Goal: Task Accomplishment & Management: Use online tool/utility

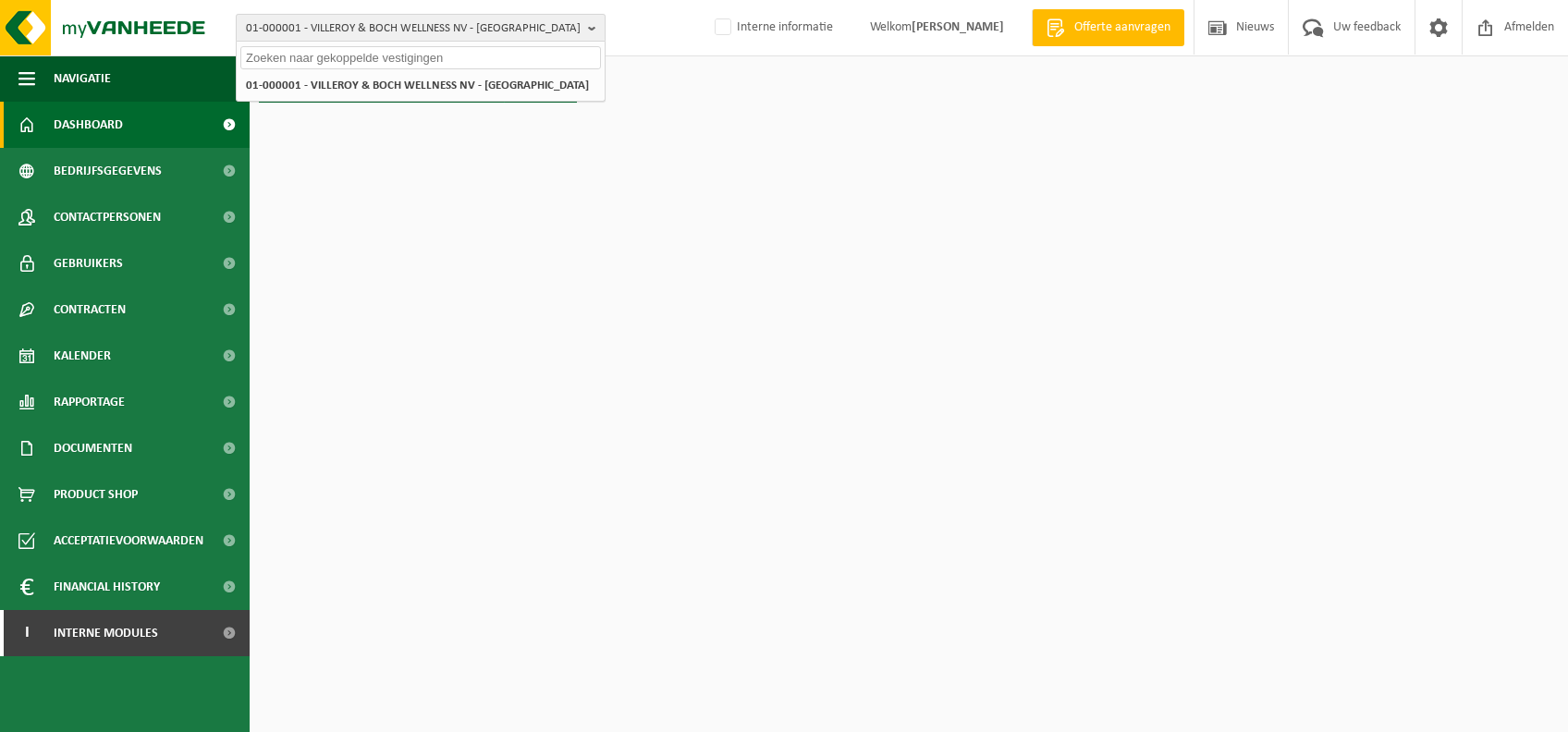
click at [473, 36] on span "01-000001 - VILLEROY & BOCH WELLNESS NV - ROESELARE" at bounding box center [414, 28] width 335 height 27
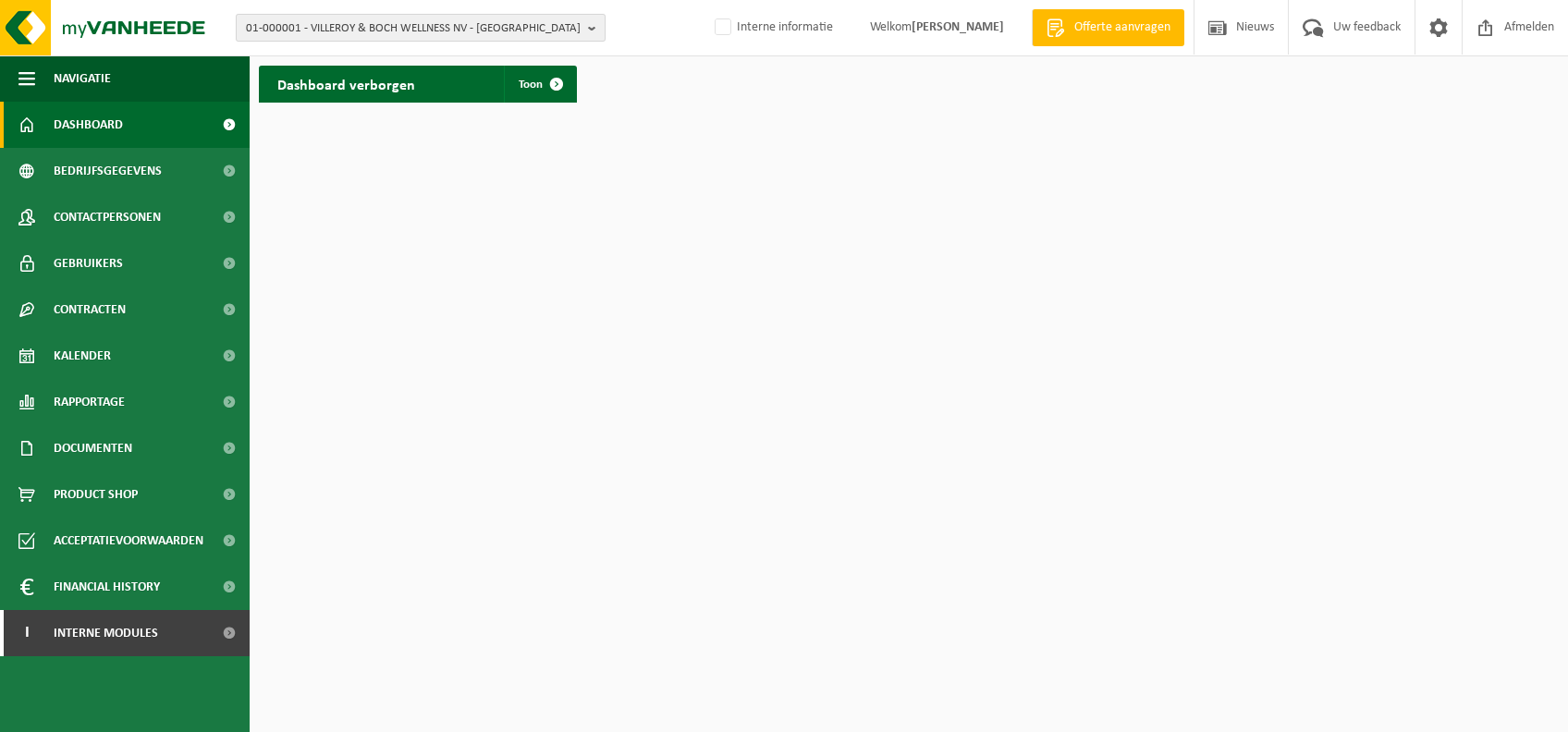
click at [427, 32] on span "01-000001 - VILLEROY & BOCH WELLNESS NV - ROESELARE" at bounding box center [414, 28] width 335 height 27
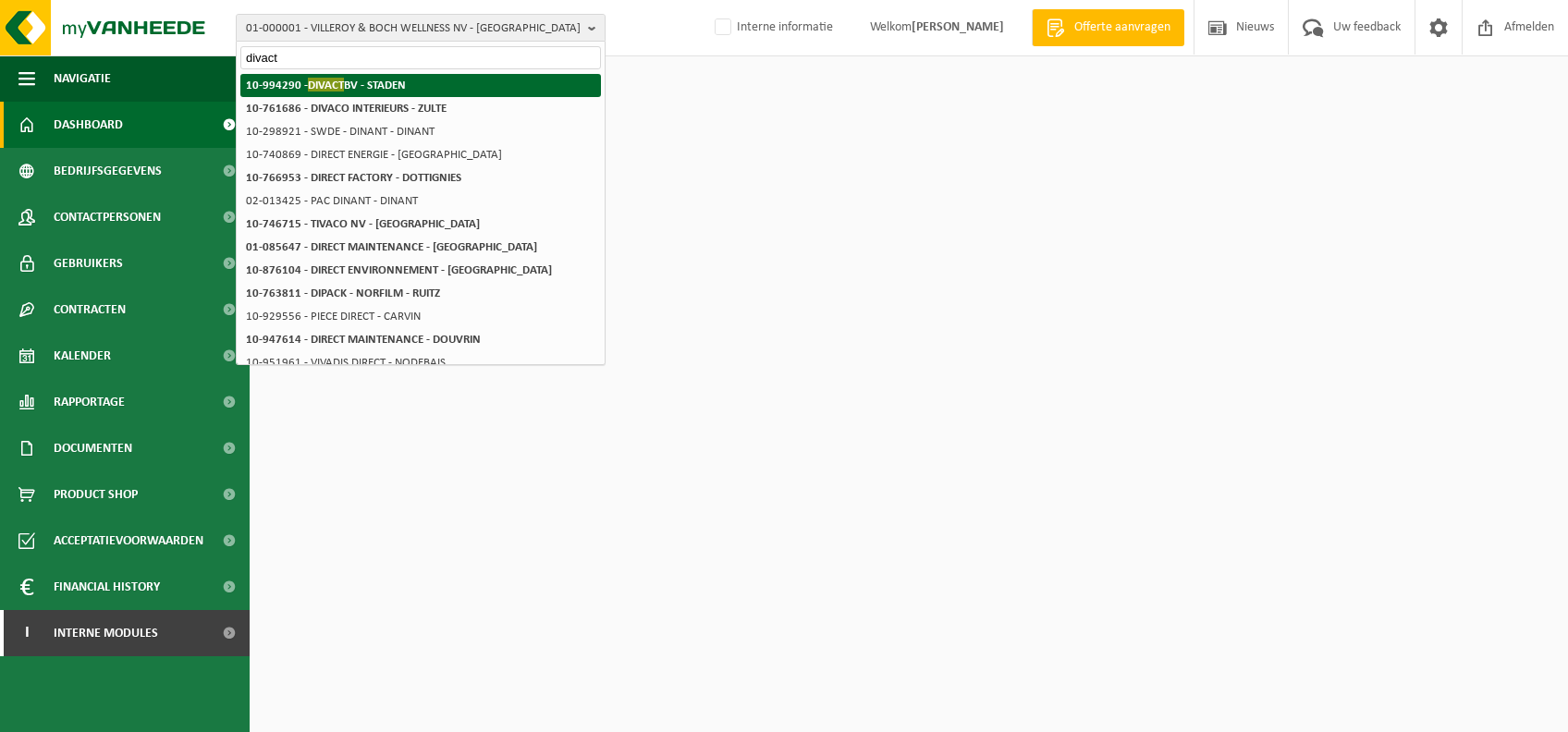
type input "divact"
click at [384, 81] on strong "10-994290 - DIVACT BV - STADEN" at bounding box center [325, 84] width 160 height 14
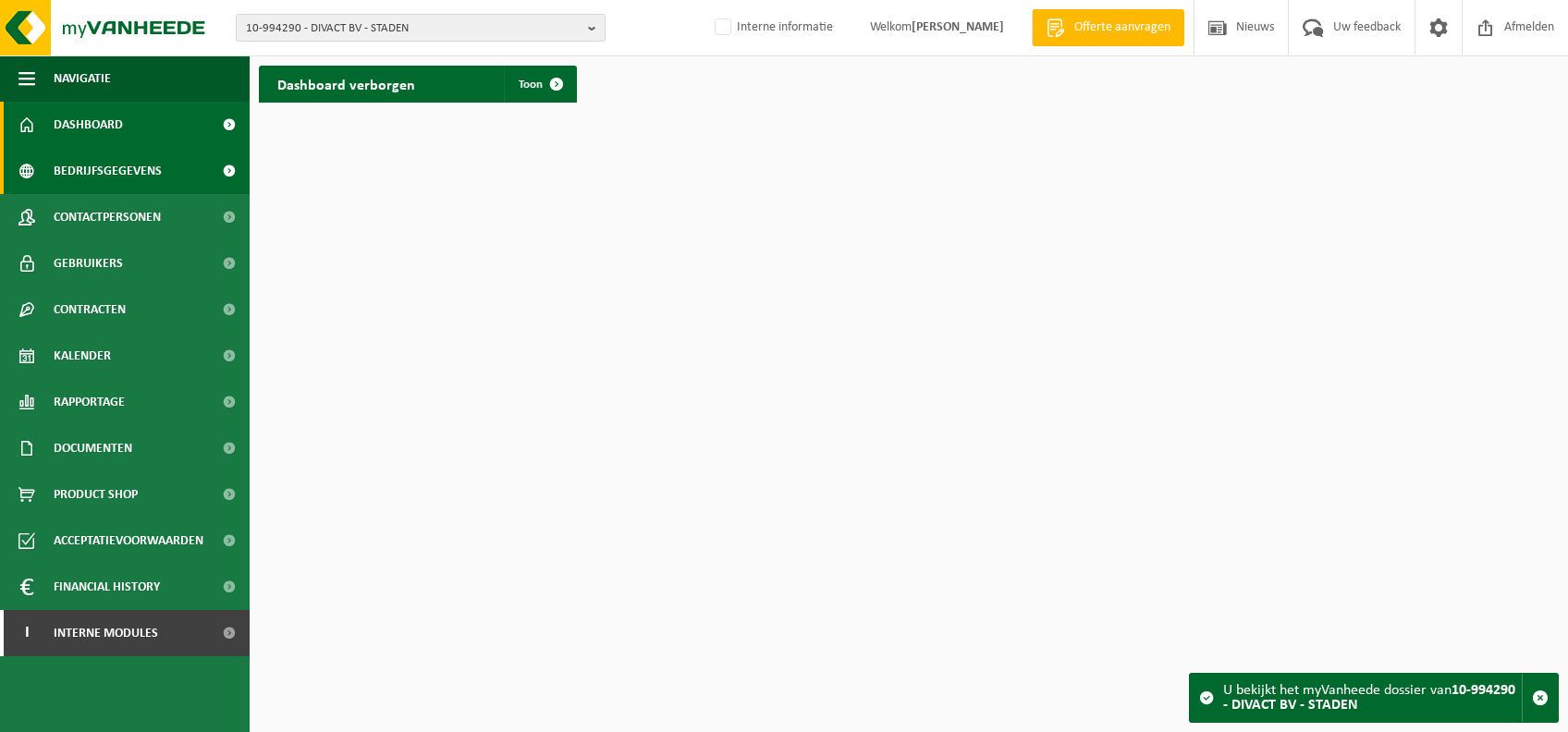
click at [129, 179] on span "Bedrijfsgegevens" at bounding box center [108, 171] width 108 height 46
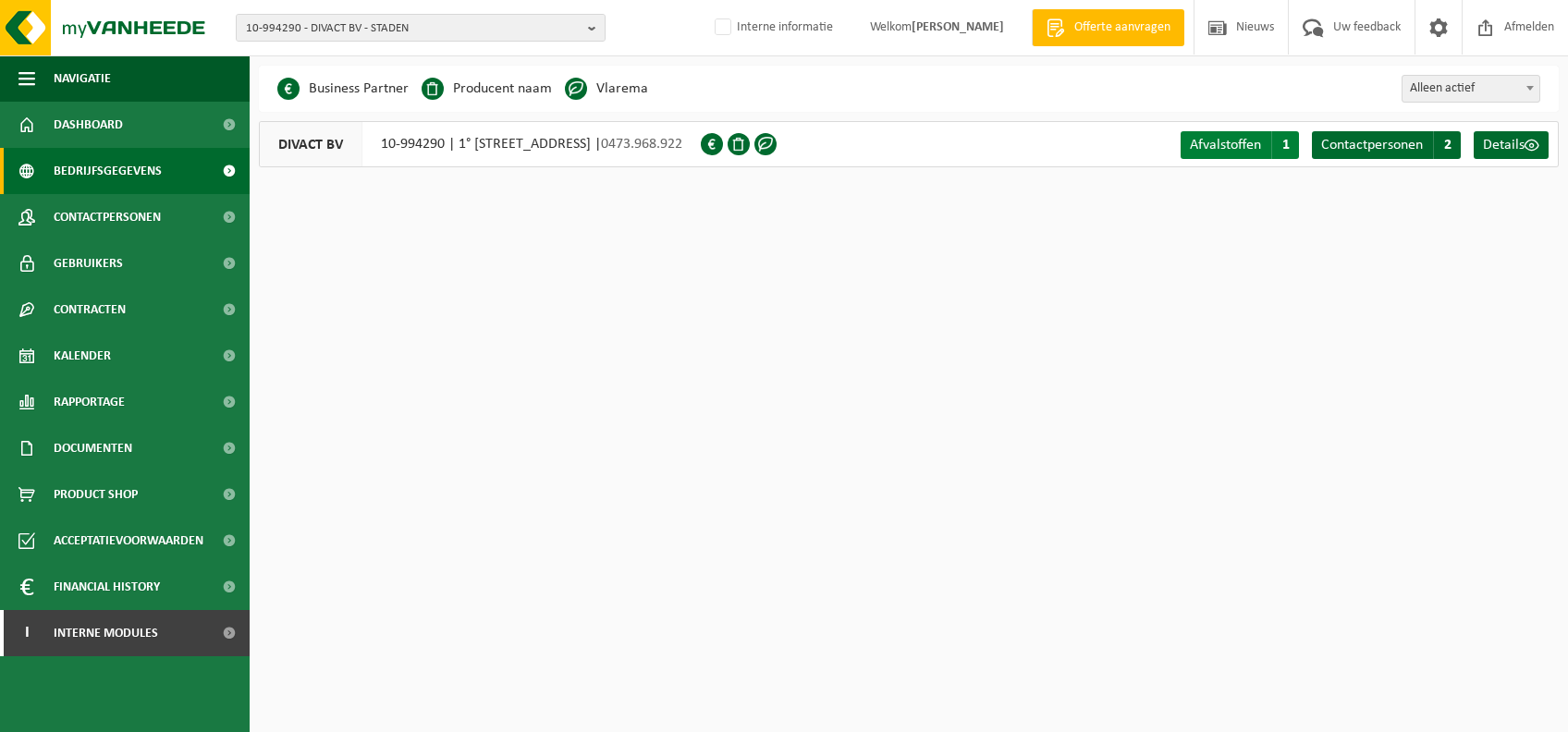
click at [1240, 148] on span "Afvalstoffen" at bounding box center [1225, 145] width 72 height 15
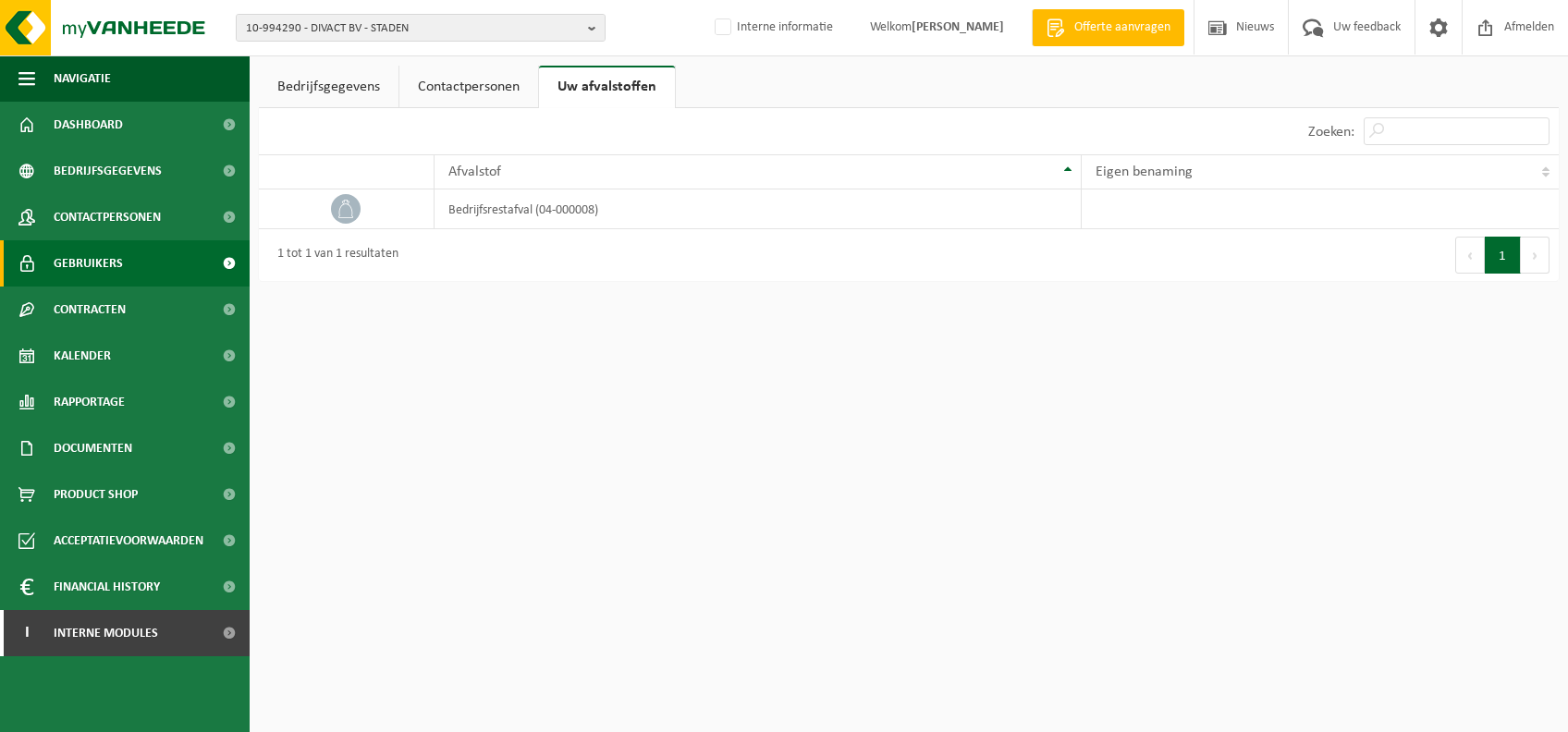
click at [119, 252] on span "Gebruikers" at bounding box center [88, 263] width 70 height 46
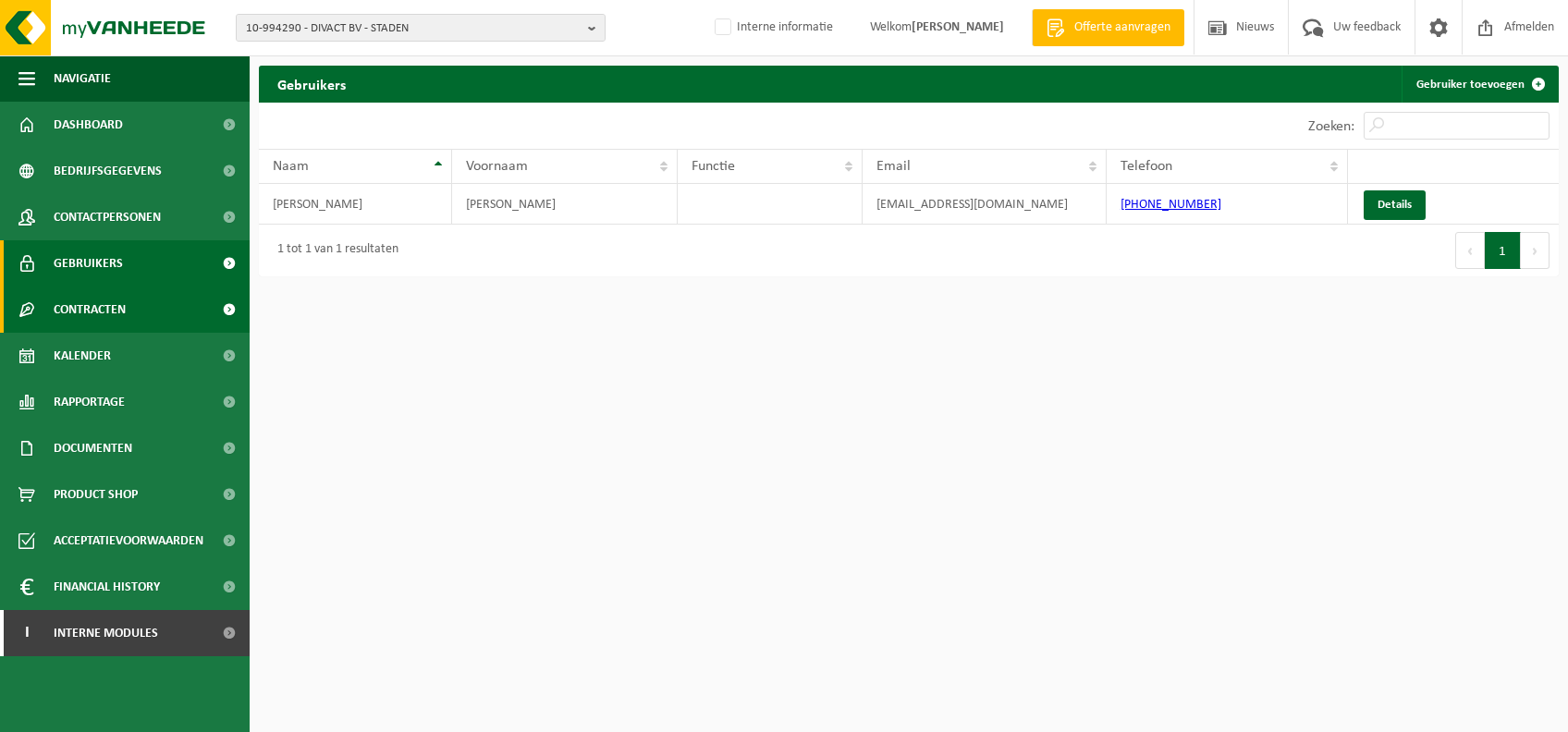
click at [113, 310] on span "Contracten" at bounding box center [90, 309] width 73 height 46
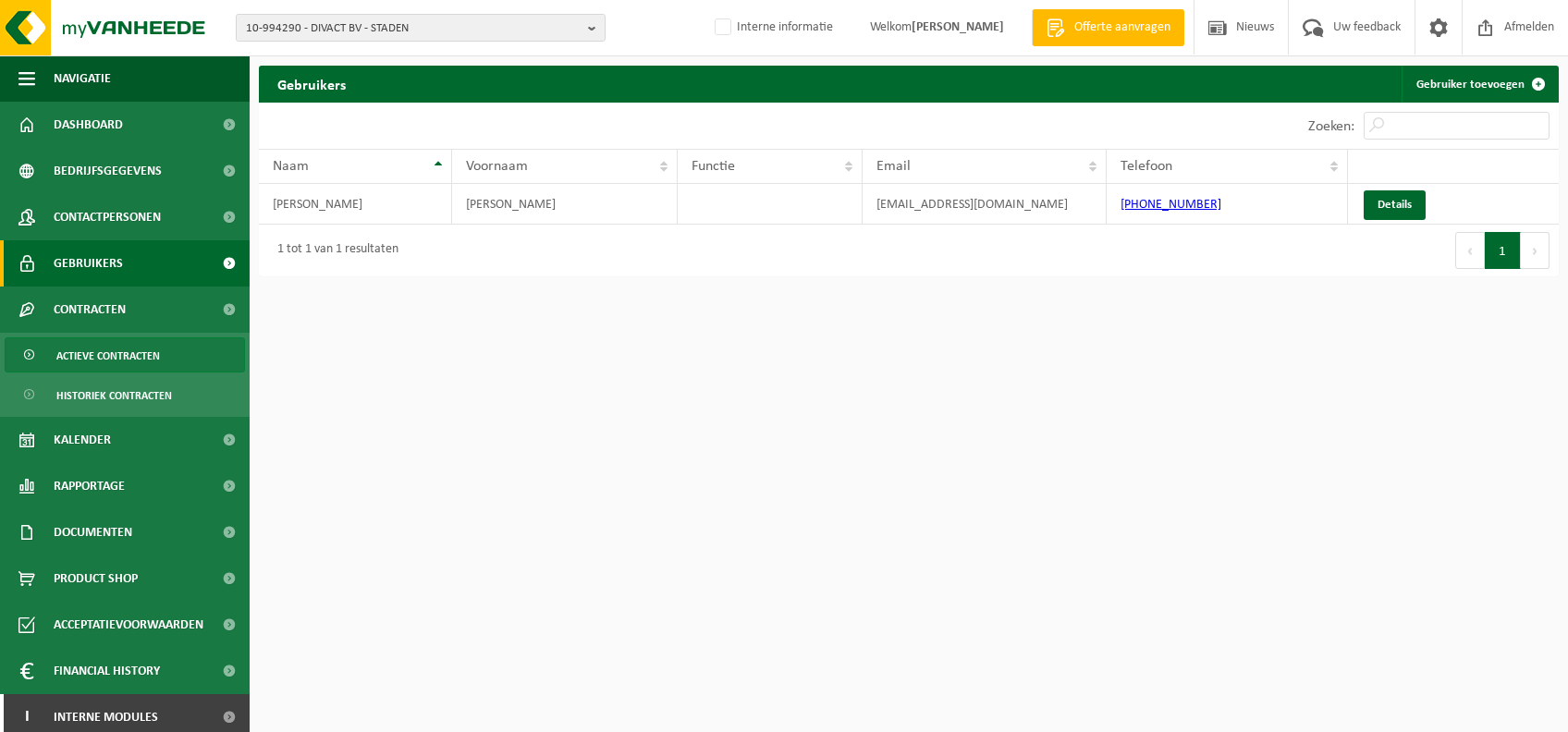
click at [119, 345] on span "Actieve contracten" at bounding box center [109, 356] width 104 height 35
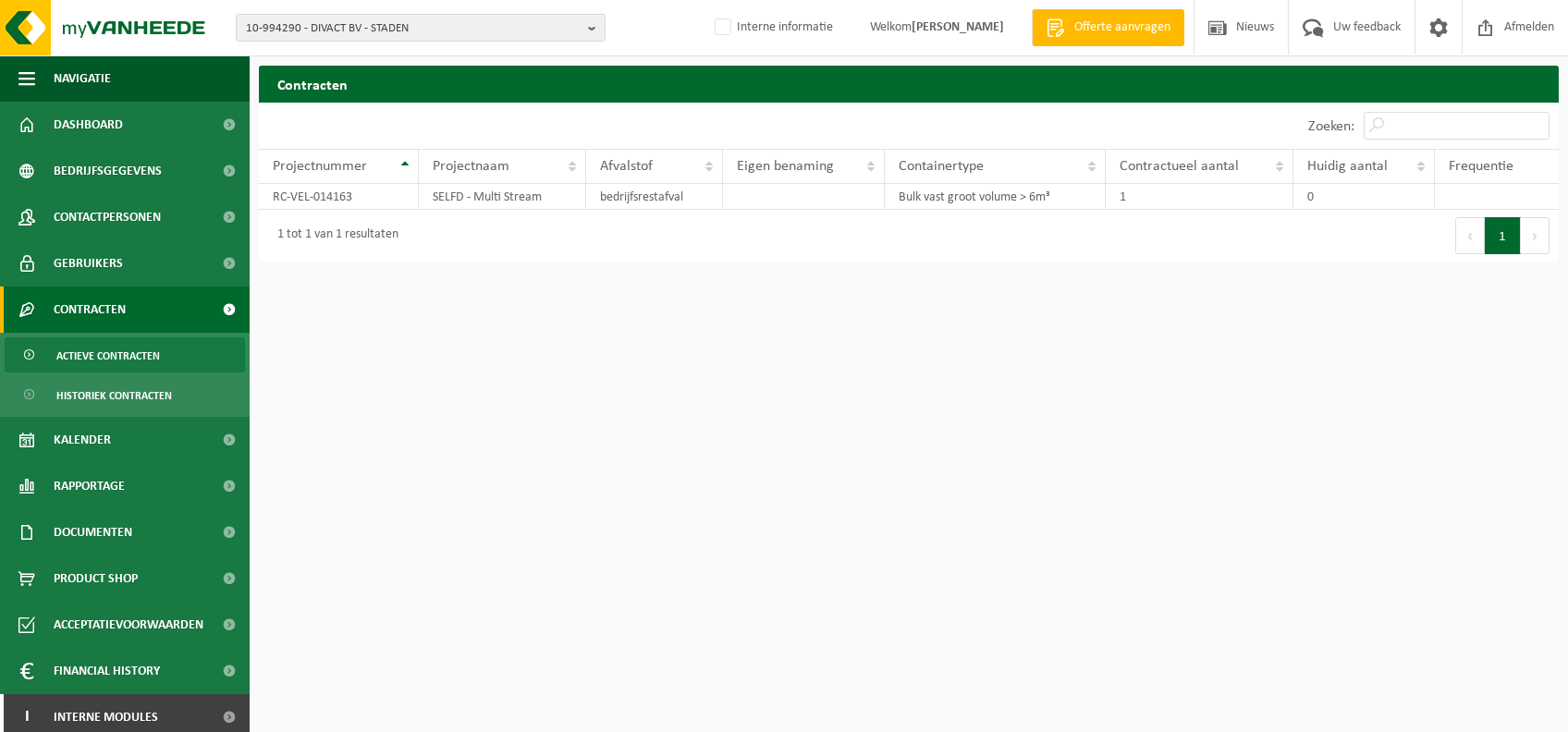
scroll to position [8, 0]
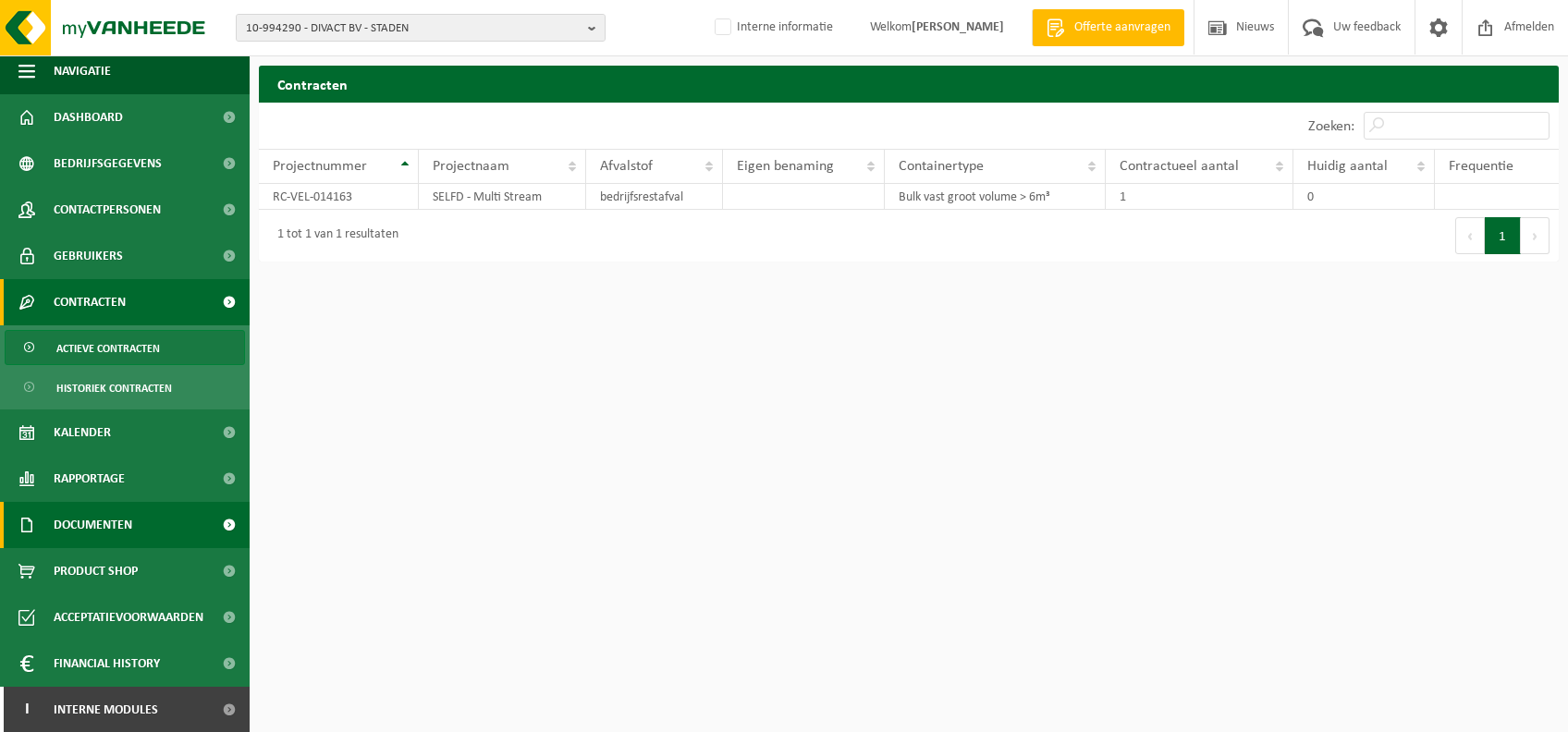
click at [139, 514] on link "Documenten" at bounding box center [124, 524] width 250 height 46
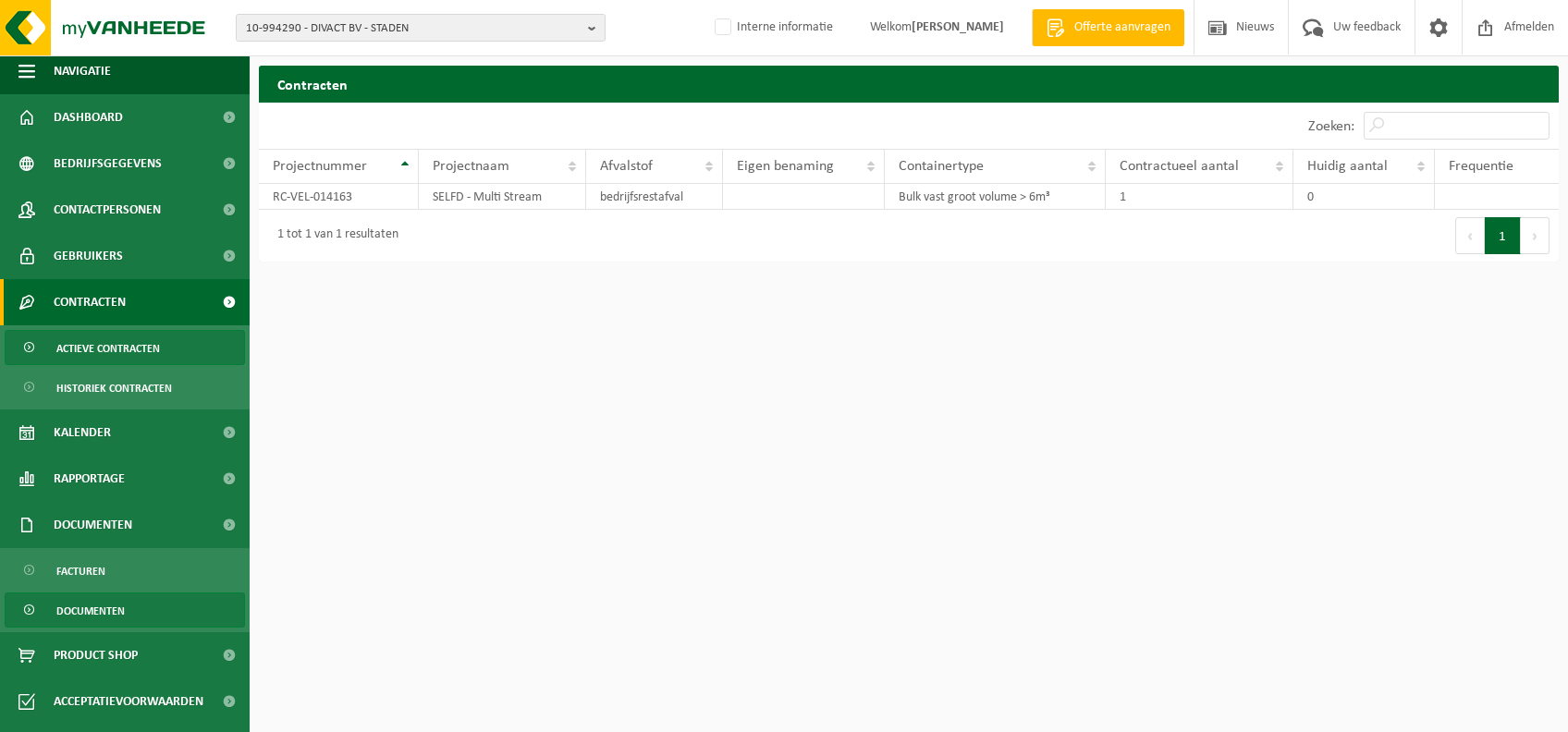
click at [125, 601] on link "Documenten" at bounding box center [124, 610] width 240 height 35
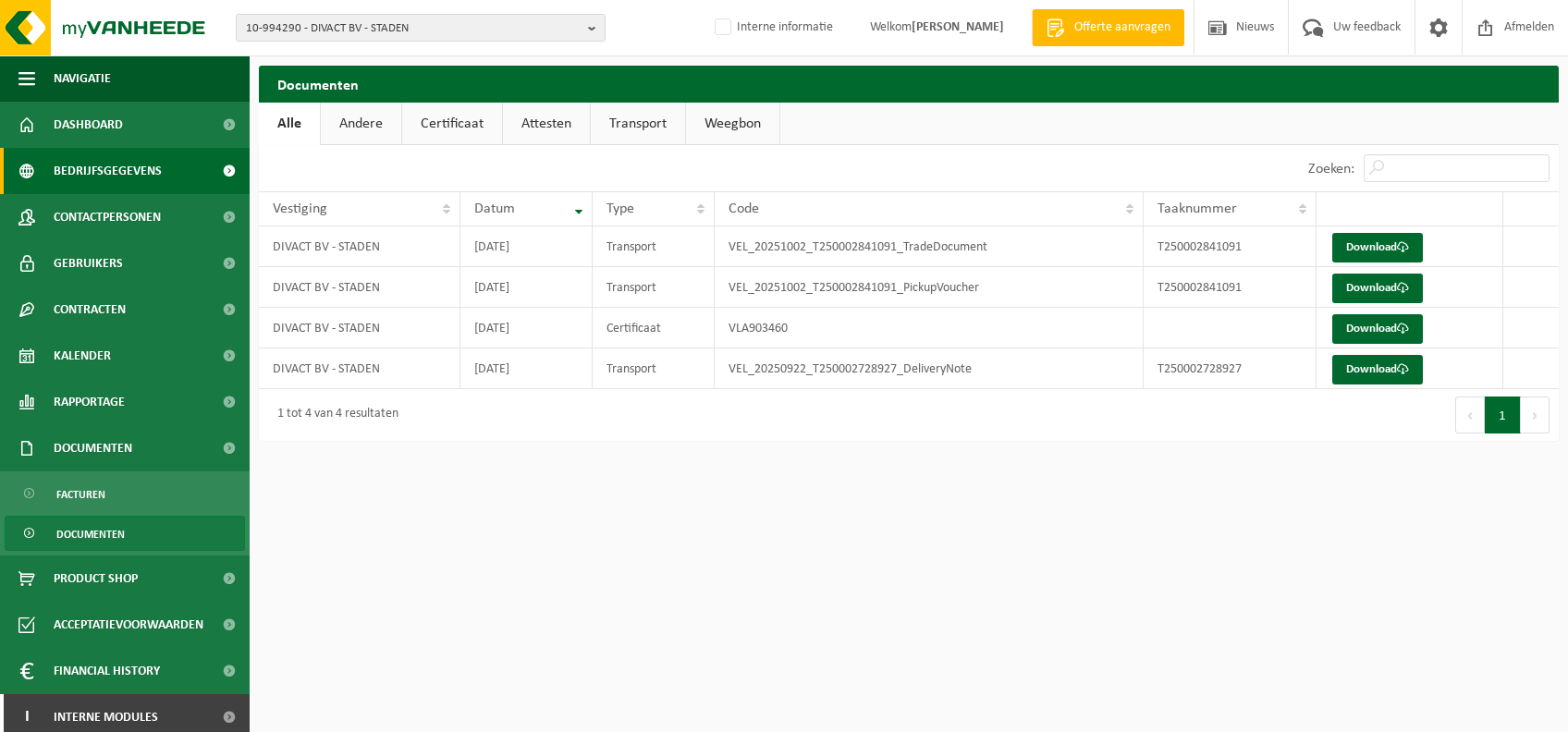
click at [143, 171] on span "Bedrijfsgegevens" at bounding box center [108, 171] width 108 height 46
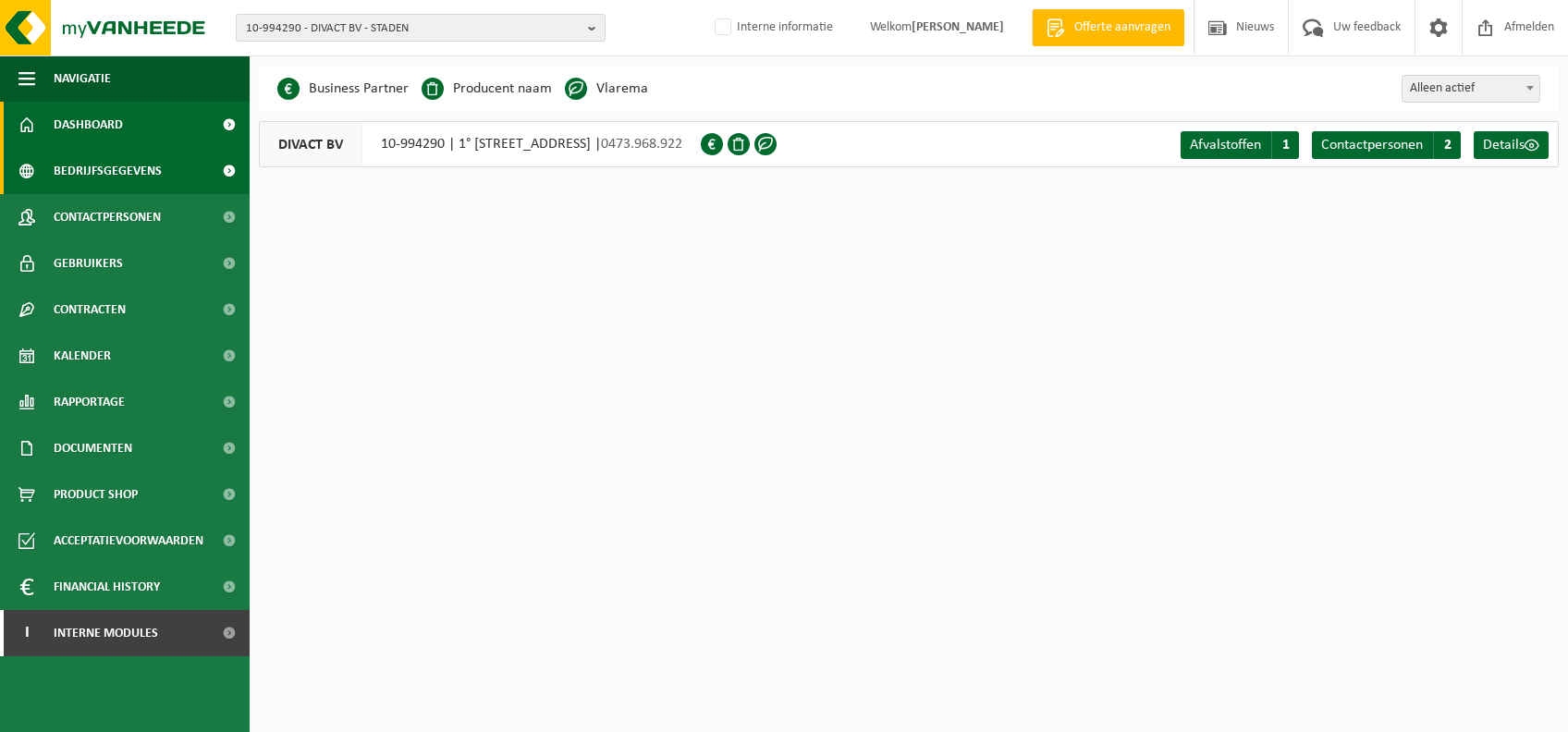
click at [117, 122] on span "Dashboard" at bounding box center [88, 124] width 70 height 46
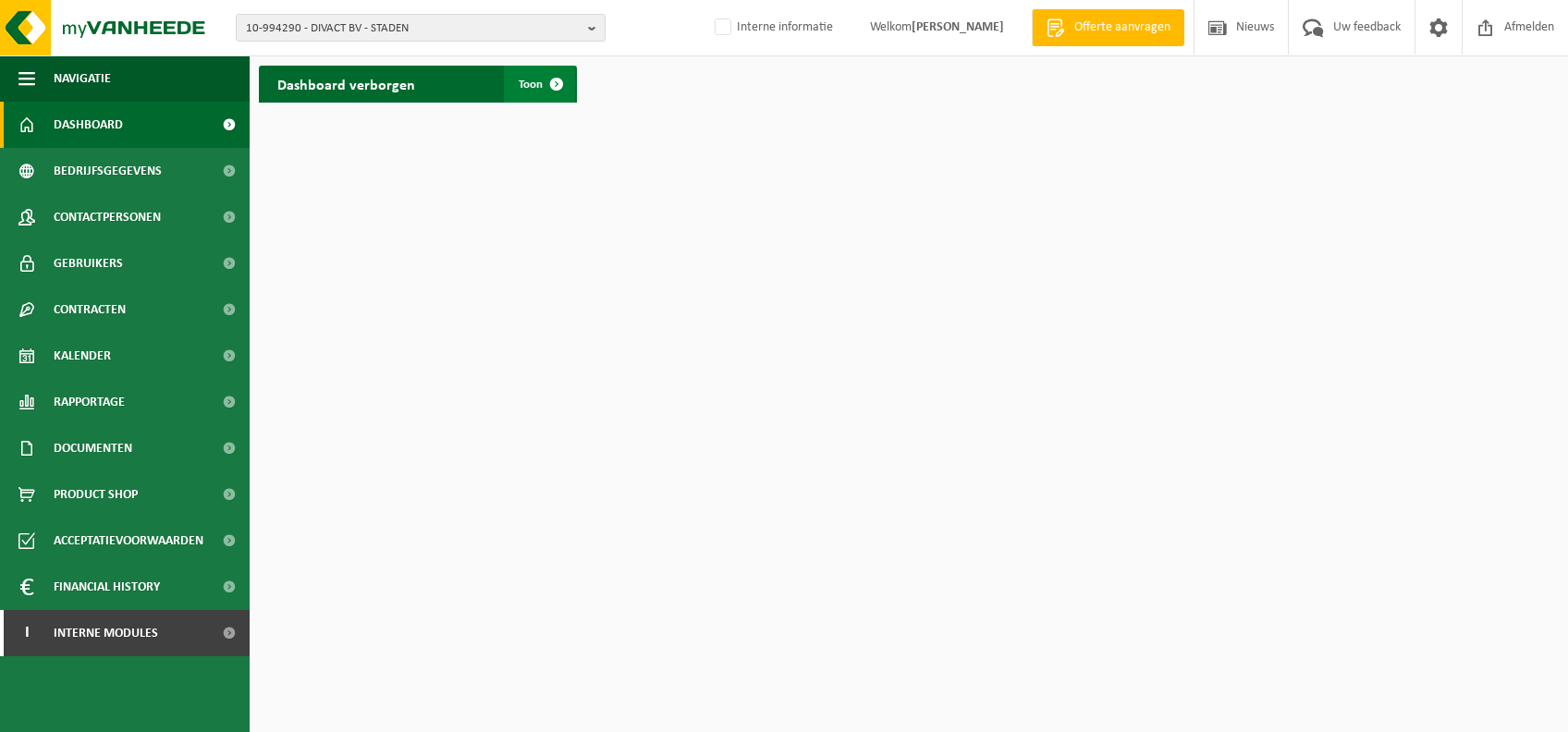
click at [542, 78] on span at bounding box center [557, 84] width 37 height 37
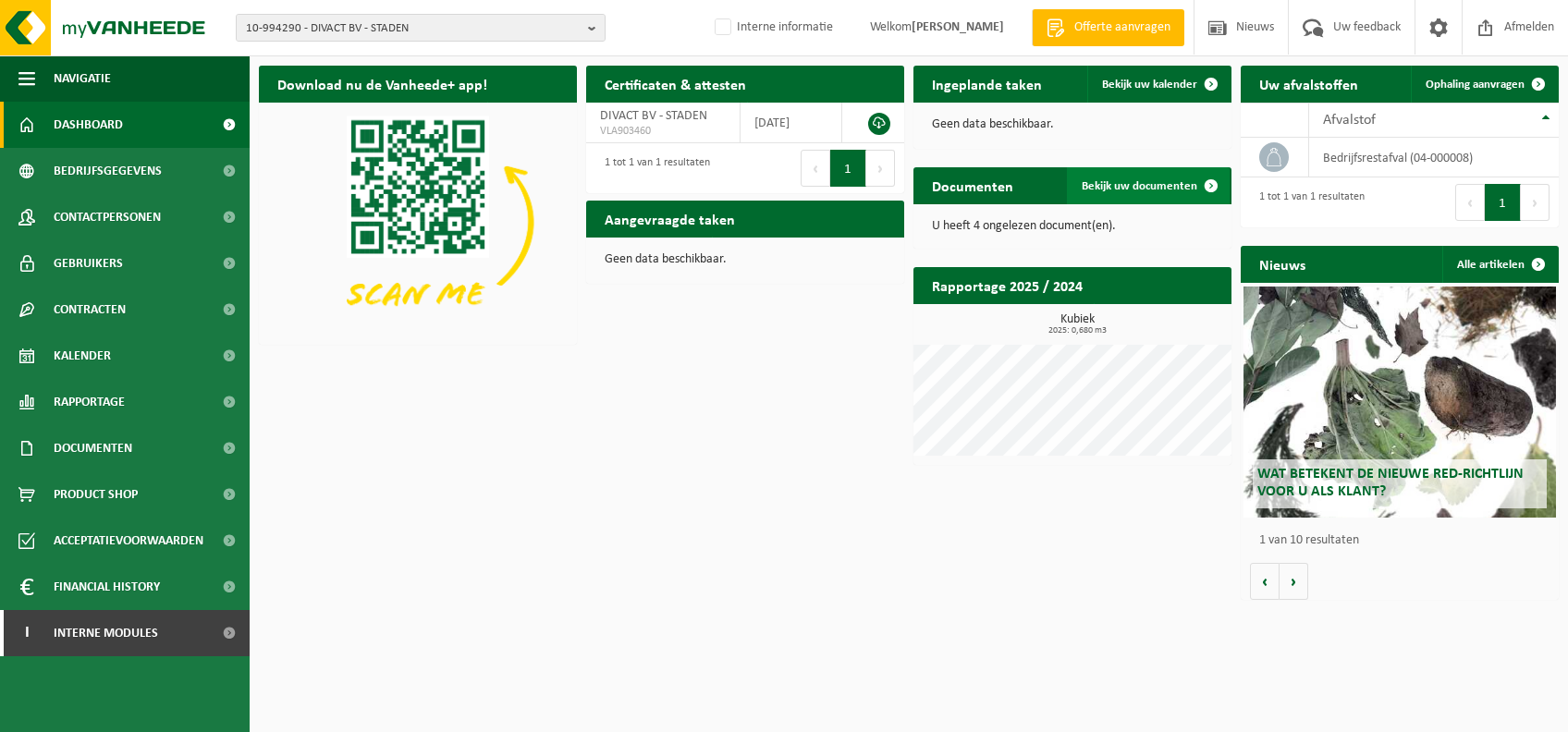
click at [1190, 185] on span "Bekijk uw documenten" at bounding box center [1140, 186] width 116 height 12
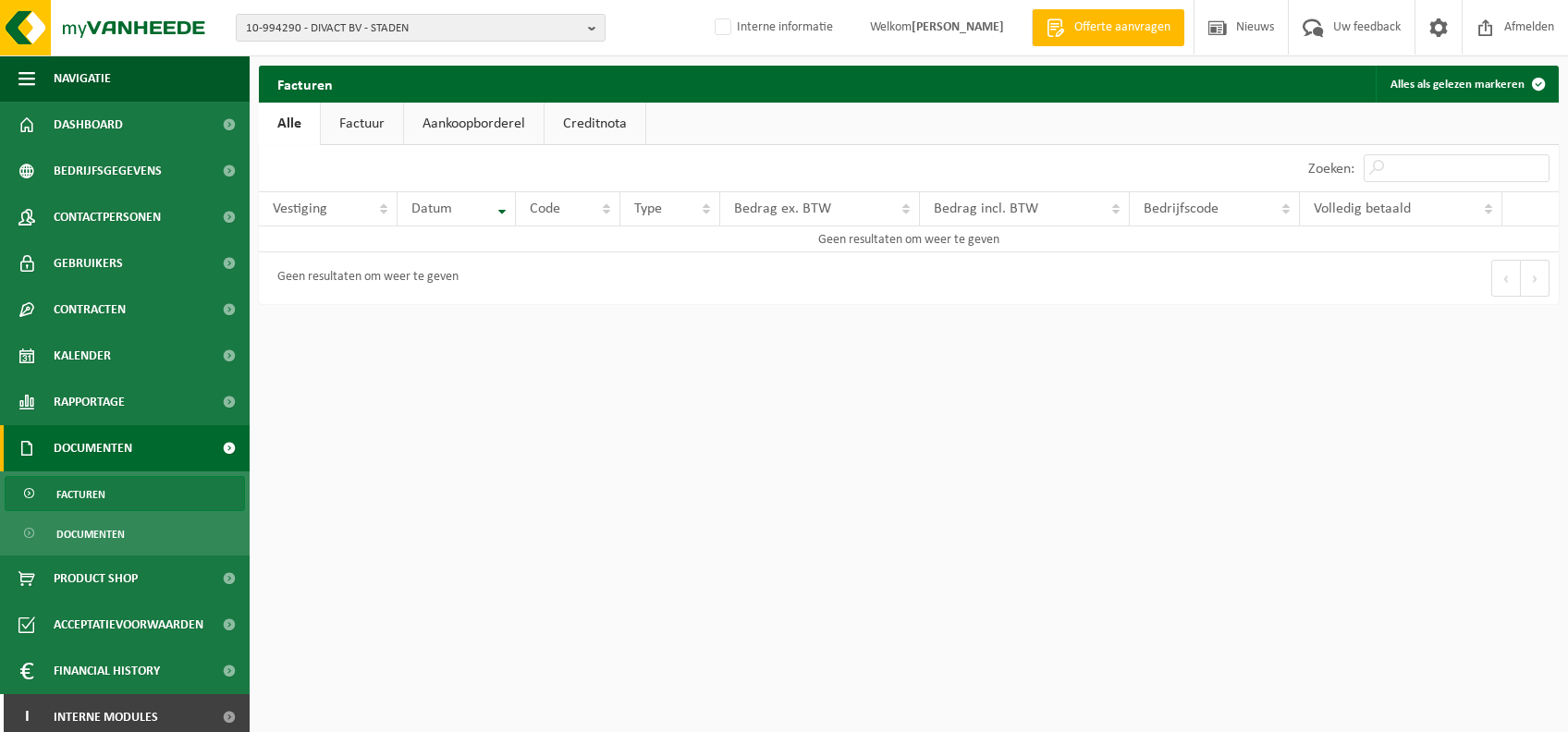
click at [356, 99] on div "Facturen Alles als gelezen markeren" at bounding box center [908, 84] width 1299 height 37
click at [368, 135] on link "Factuur" at bounding box center [362, 123] width 82 height 42
click at [433, 113] on link "Aankoopborderel" at bounding box center [475, 123] width 139 height 42
click at [578, 134] on link "Creditnota" at bounding box center [603, 123] width 101 height 42
click at [101, 531] on span "Documenten" at bounding box center [91, 534] width 69 height 35
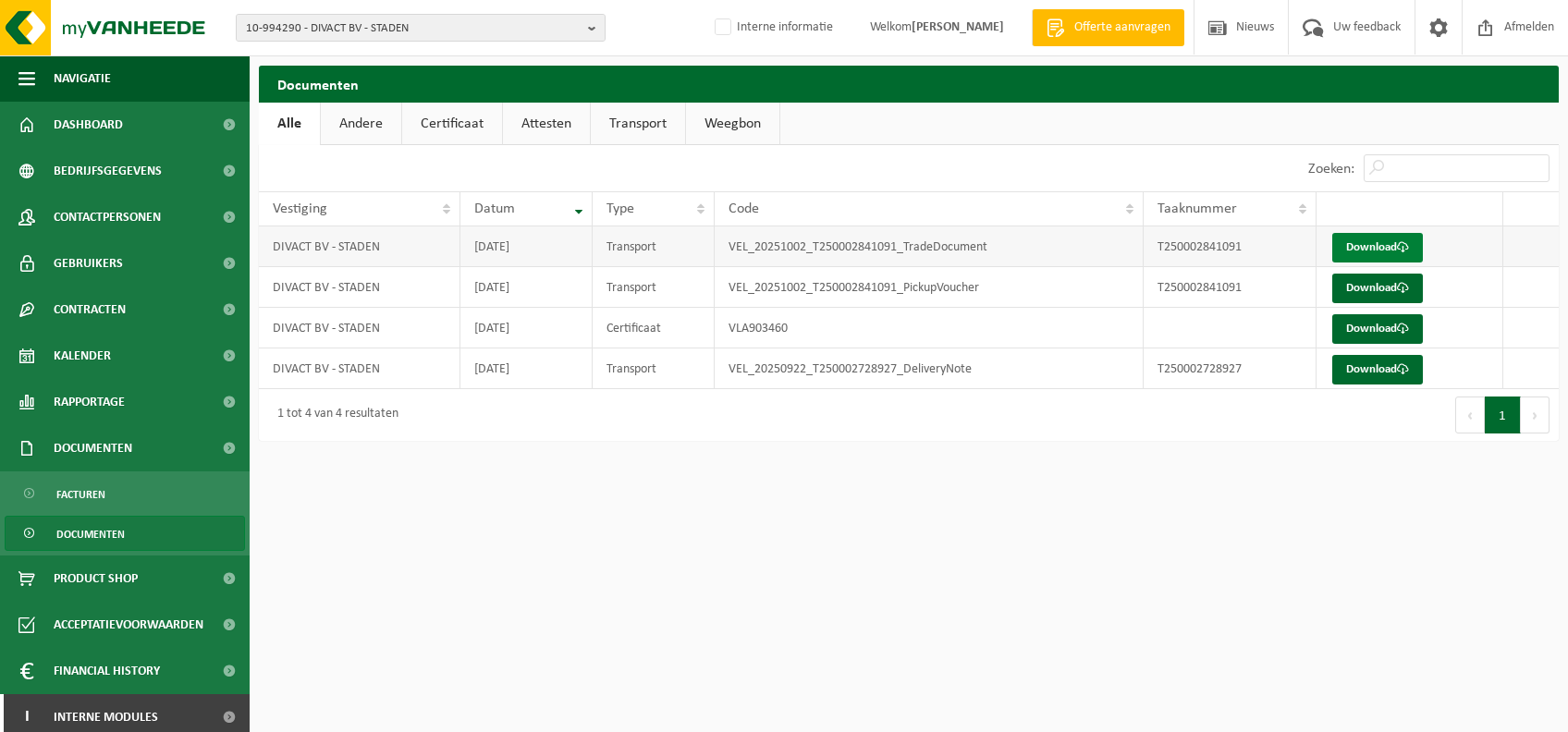
click at [1380, 246] on link "Download" at bounding box center [1377, 248] width 90 height 29
click at [134, 155] on span "Bedrijfsgegevens" at bounding box center [108, 171] width 108 height 46
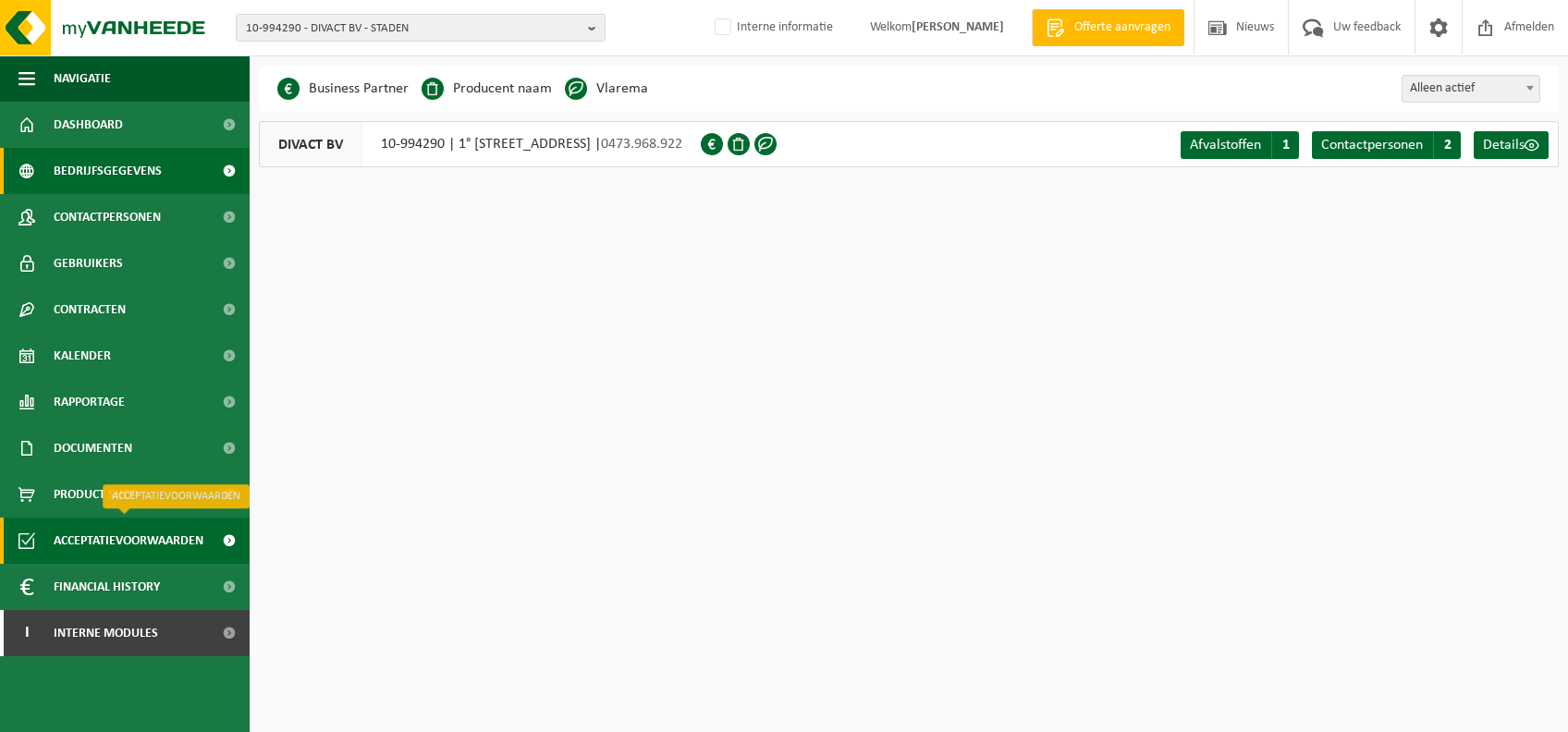
click at [104, 549] on span "Acceptatievoorwaarden" at bounding box center [128, 540] width 150 height 46
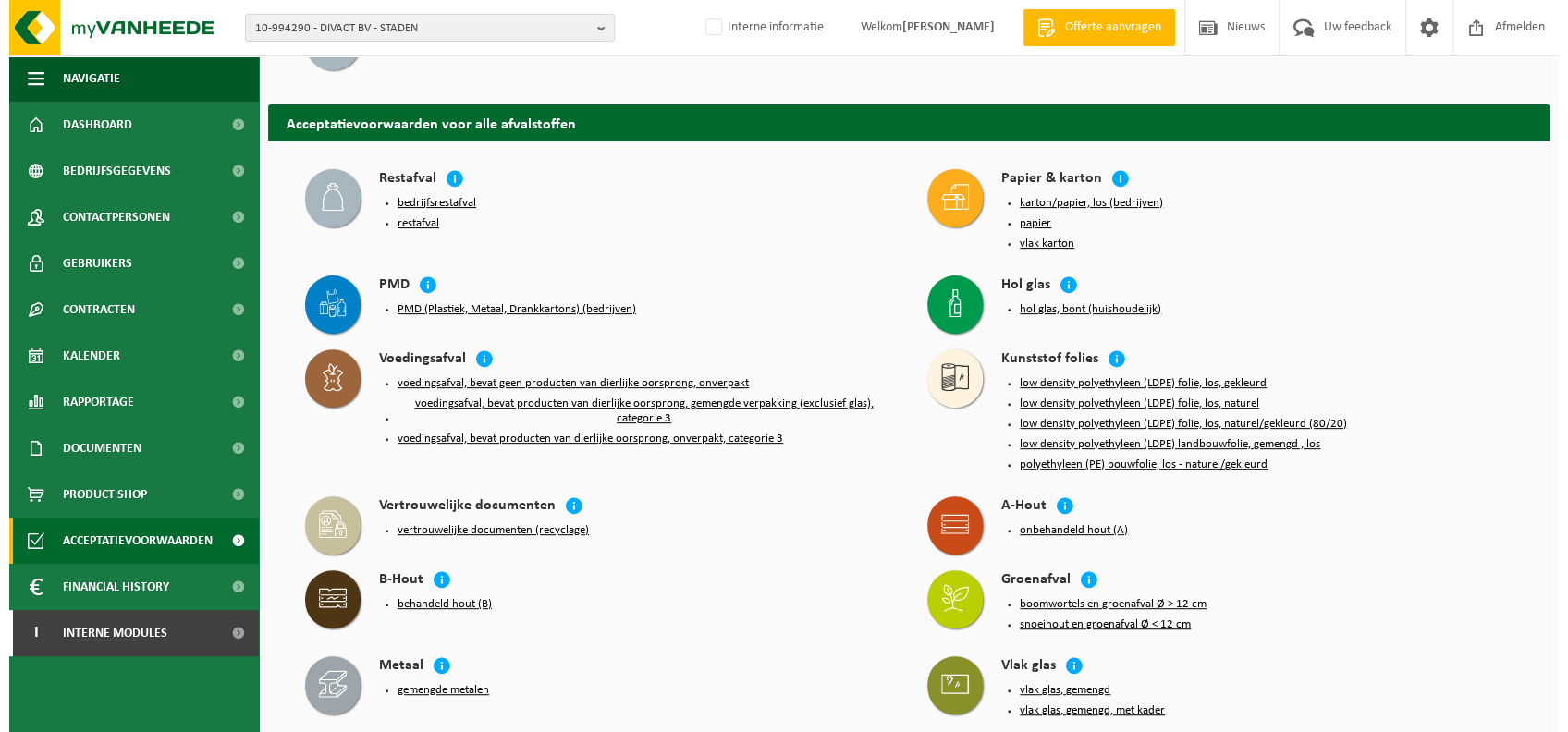
scroll to position [184, 0]
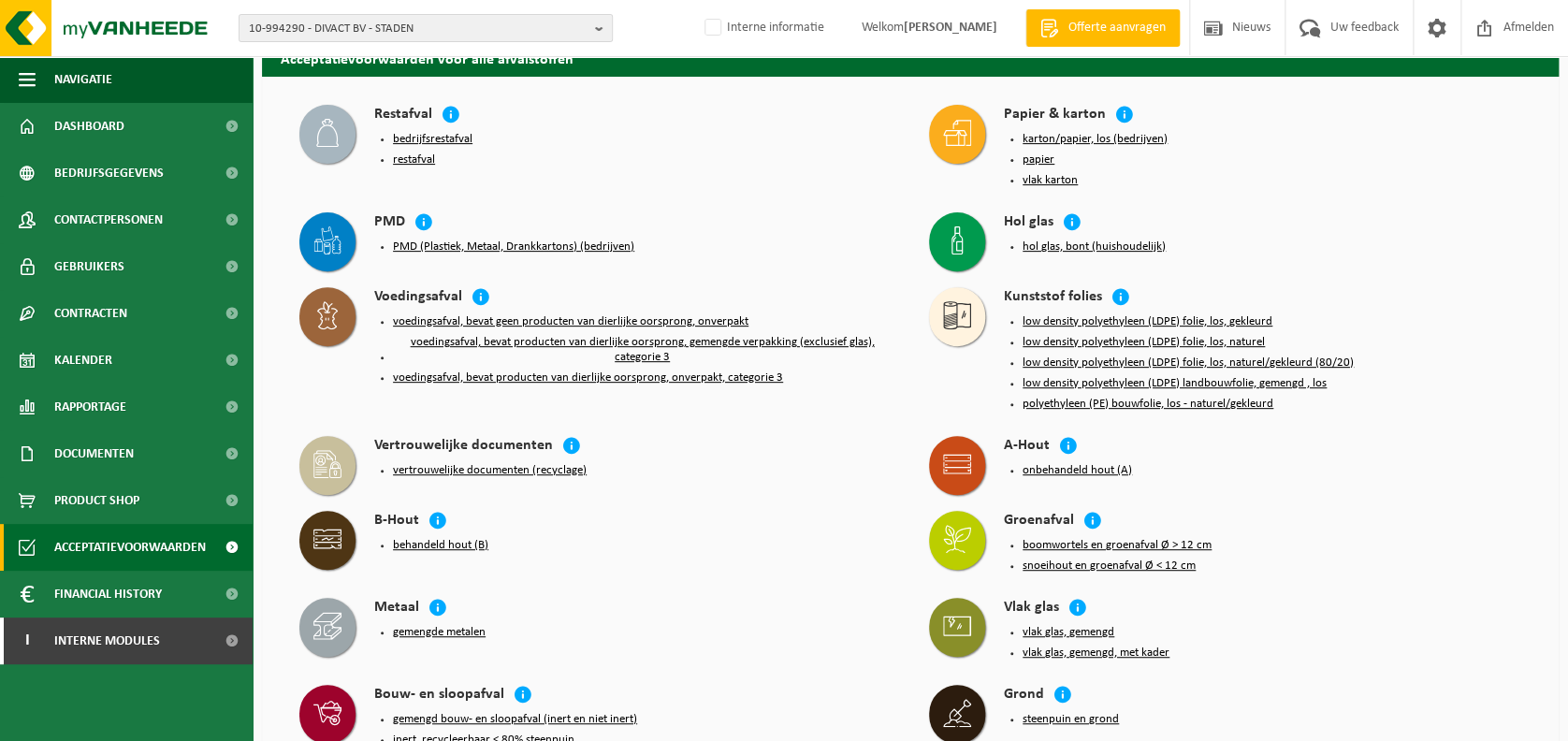
click at [701, 340] on button "voedingsafval, bevat producten van dierlijke oorsprong, gemengde verpakking (ex…" at bounding box center [642, 350] width 499 height 30
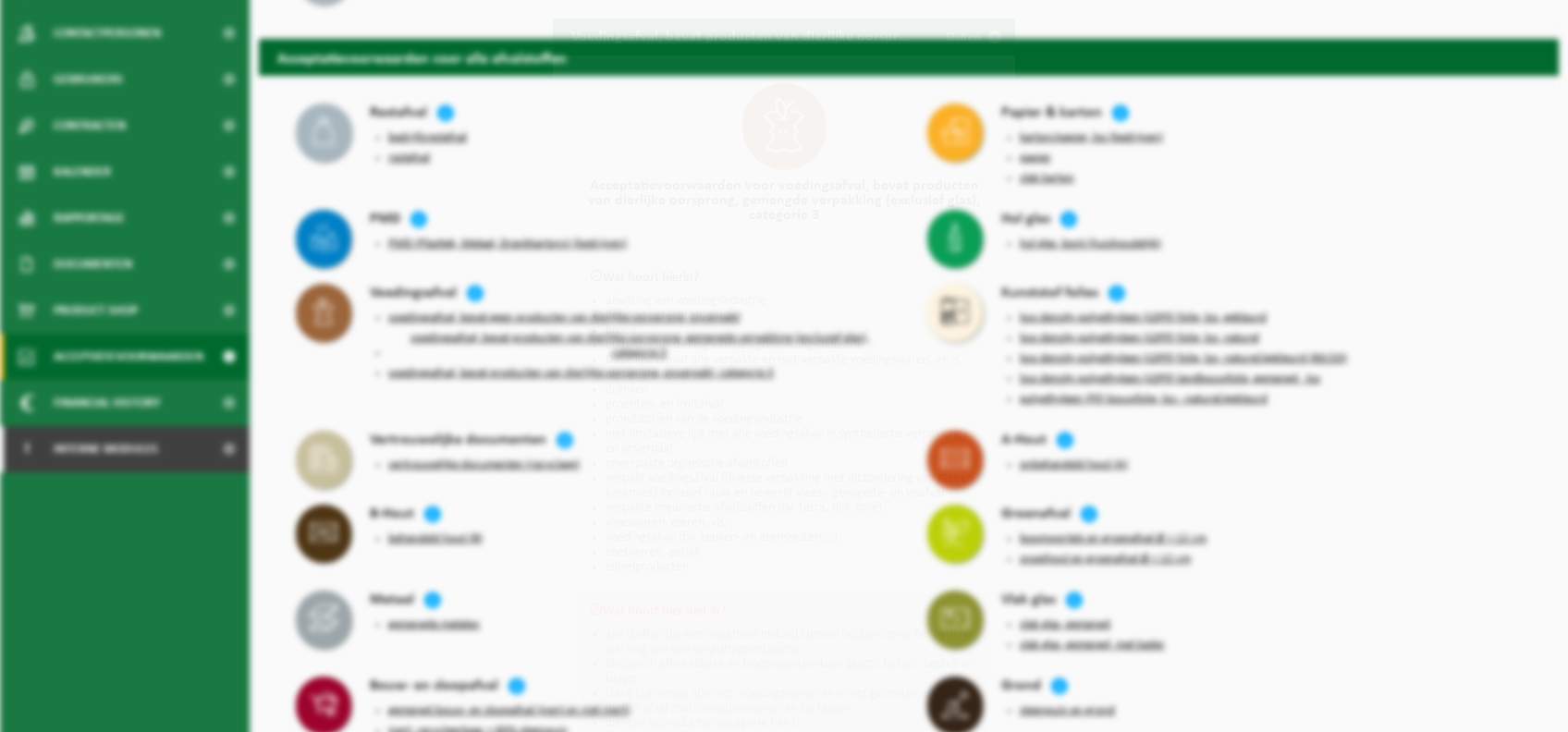
click at [693, 336] on ul "afwijzing van voedingsindustrie bereide gerechten, sauzen brood buitenbedrijfst…" at bounding box center [792, 434] width 372 height 281
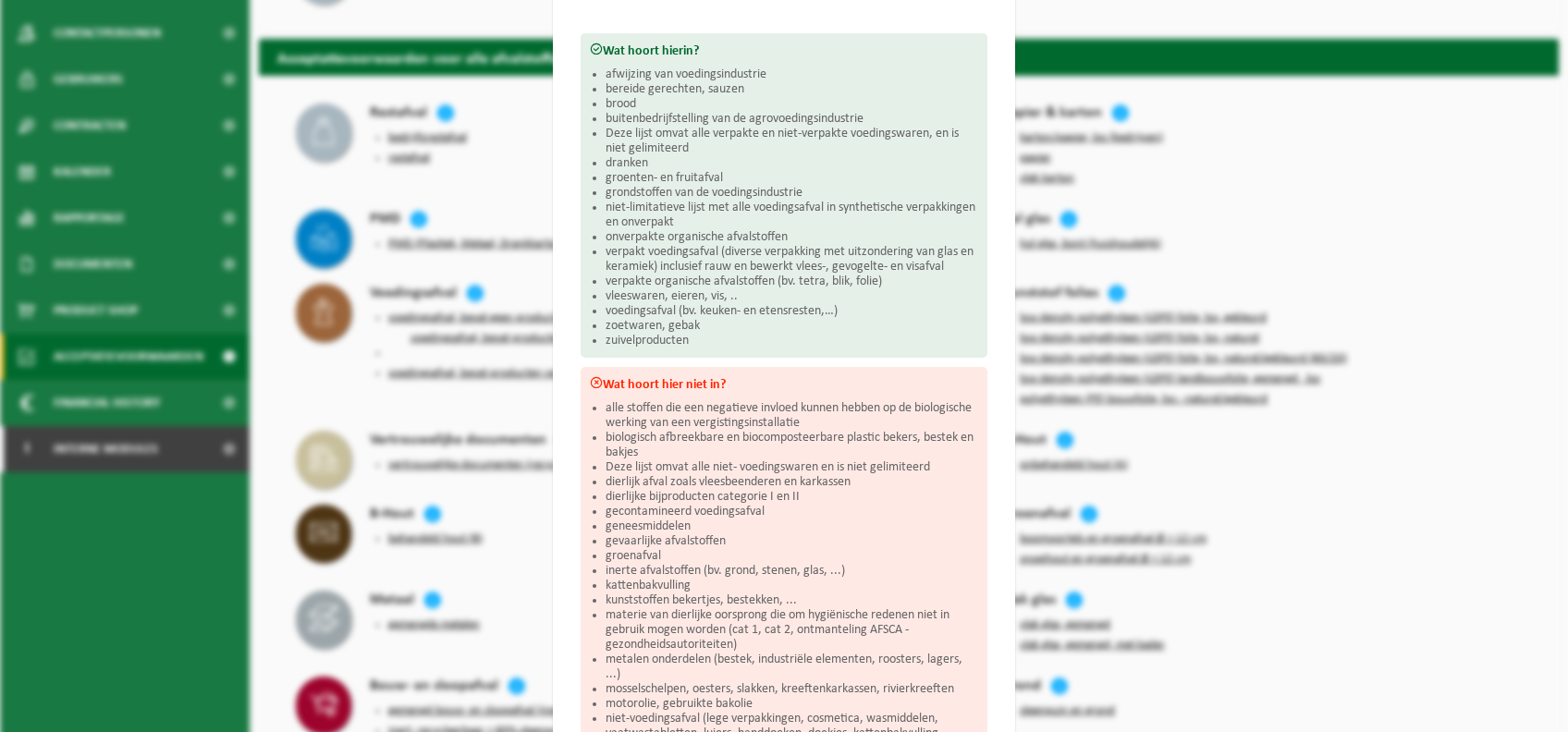
scroll to position [245, 0]
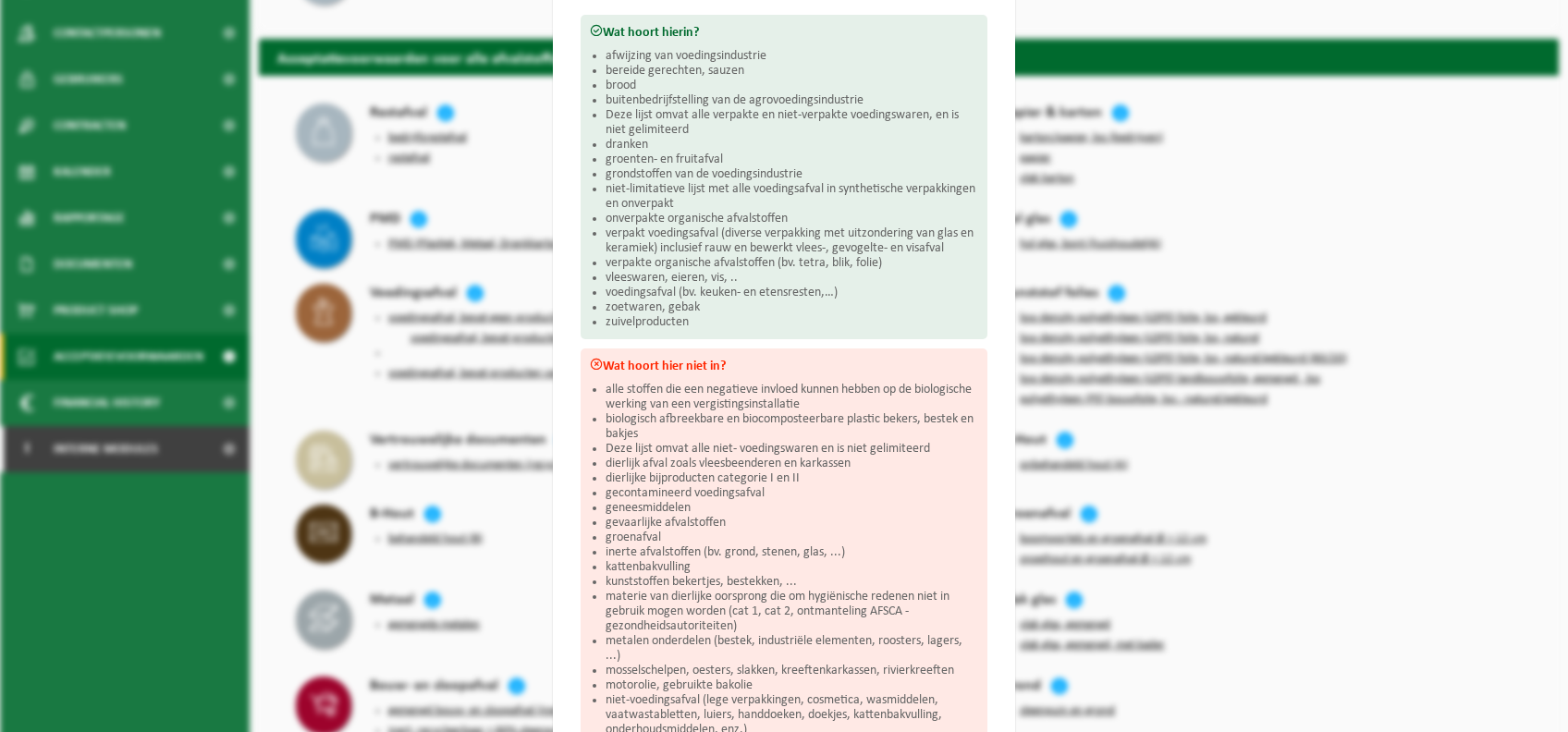
click at [832, 153] on li "groenten- en fruitafval" at bounding box center [792, 160] width 372 height 15
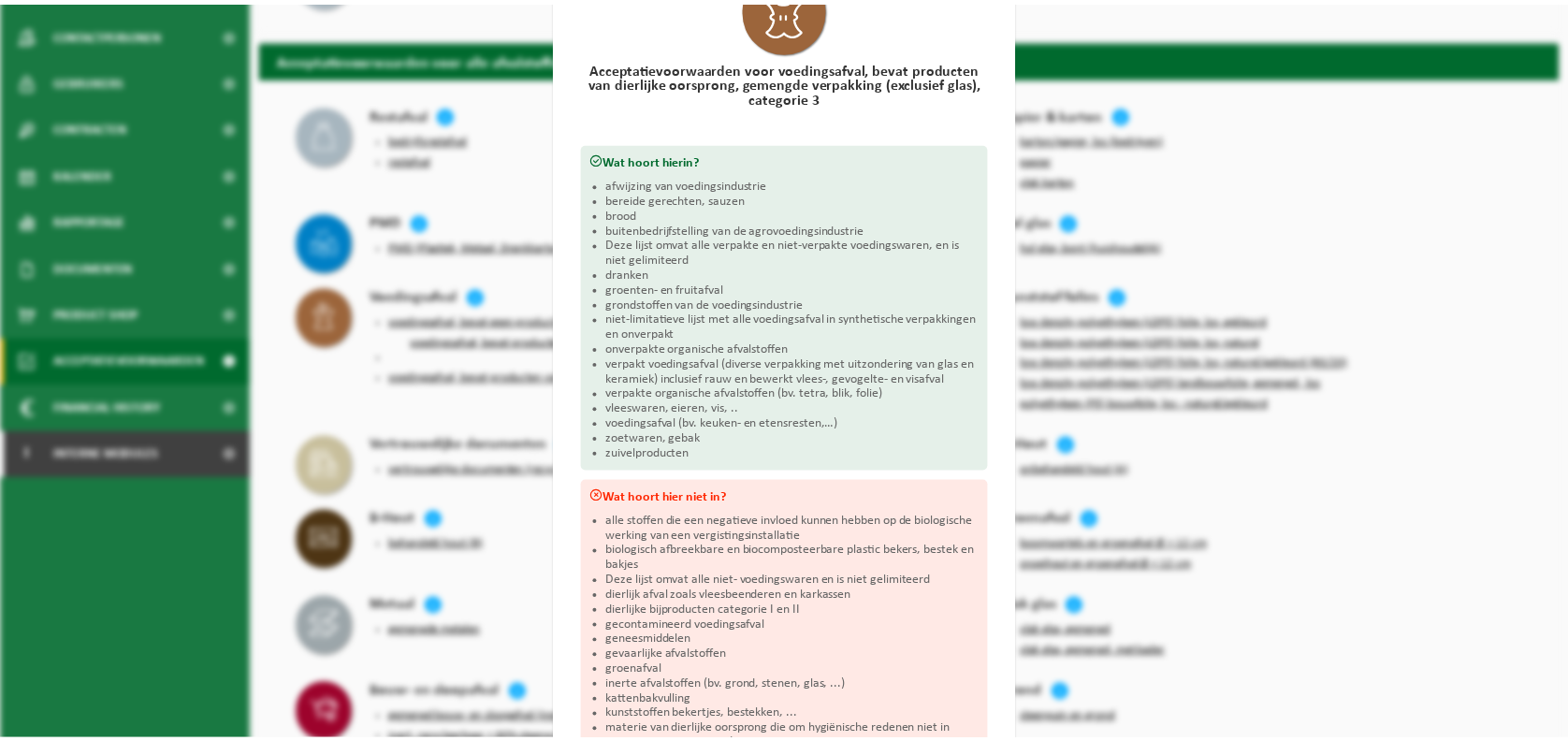
scroll to position [0, 0]
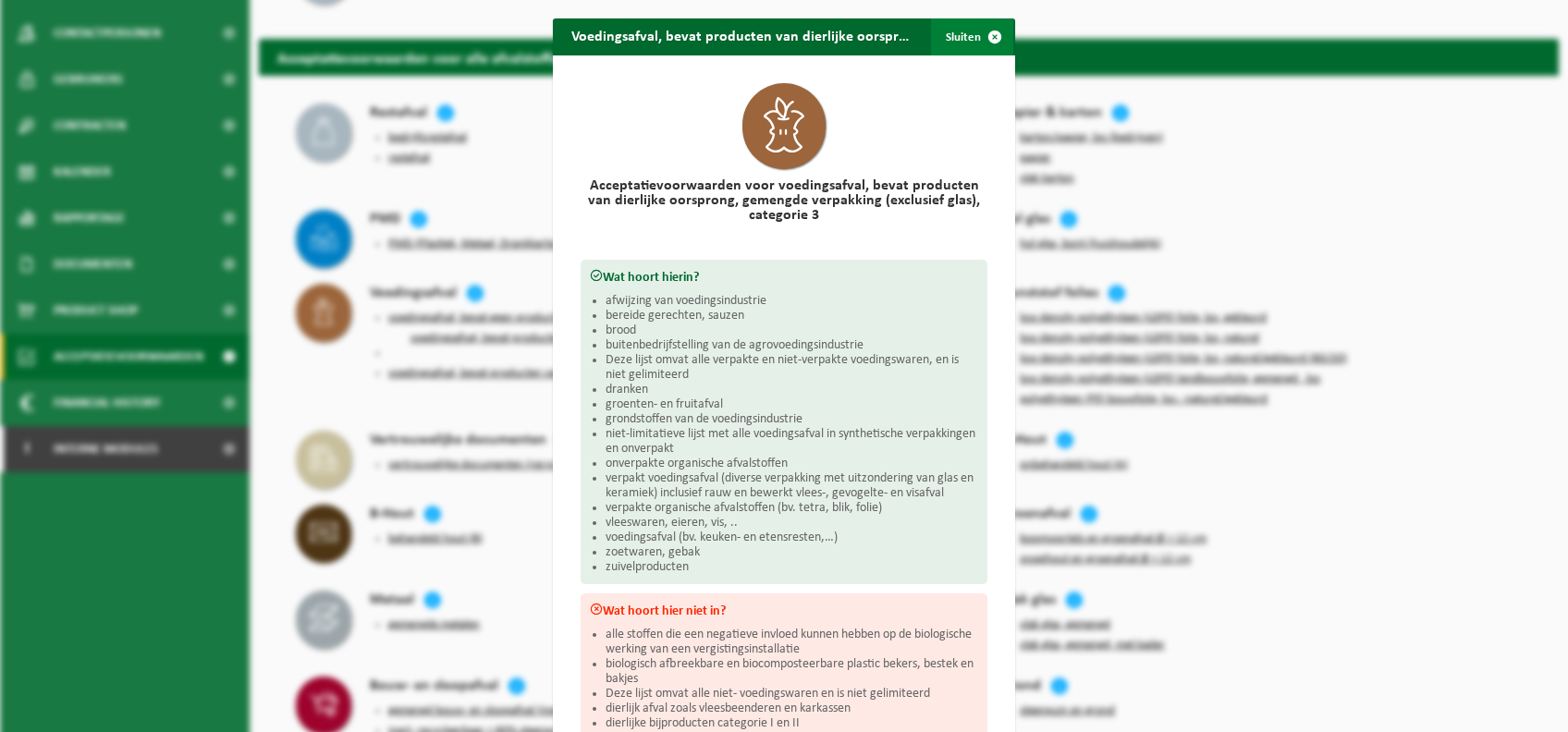
click at [978, 53] on span "button" at bounding box center [995, 37] width 37 height 37
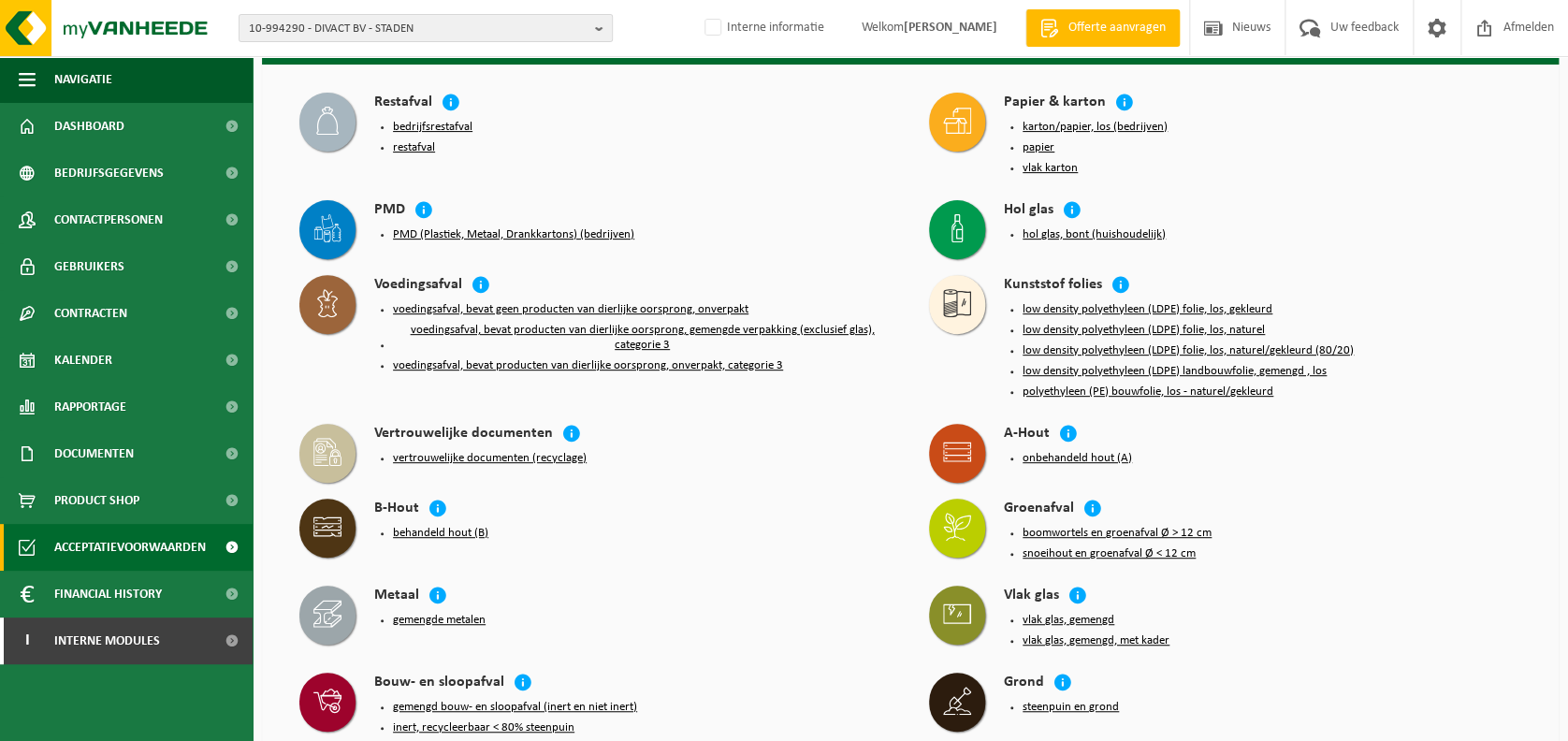
scroll to position [148, 0]
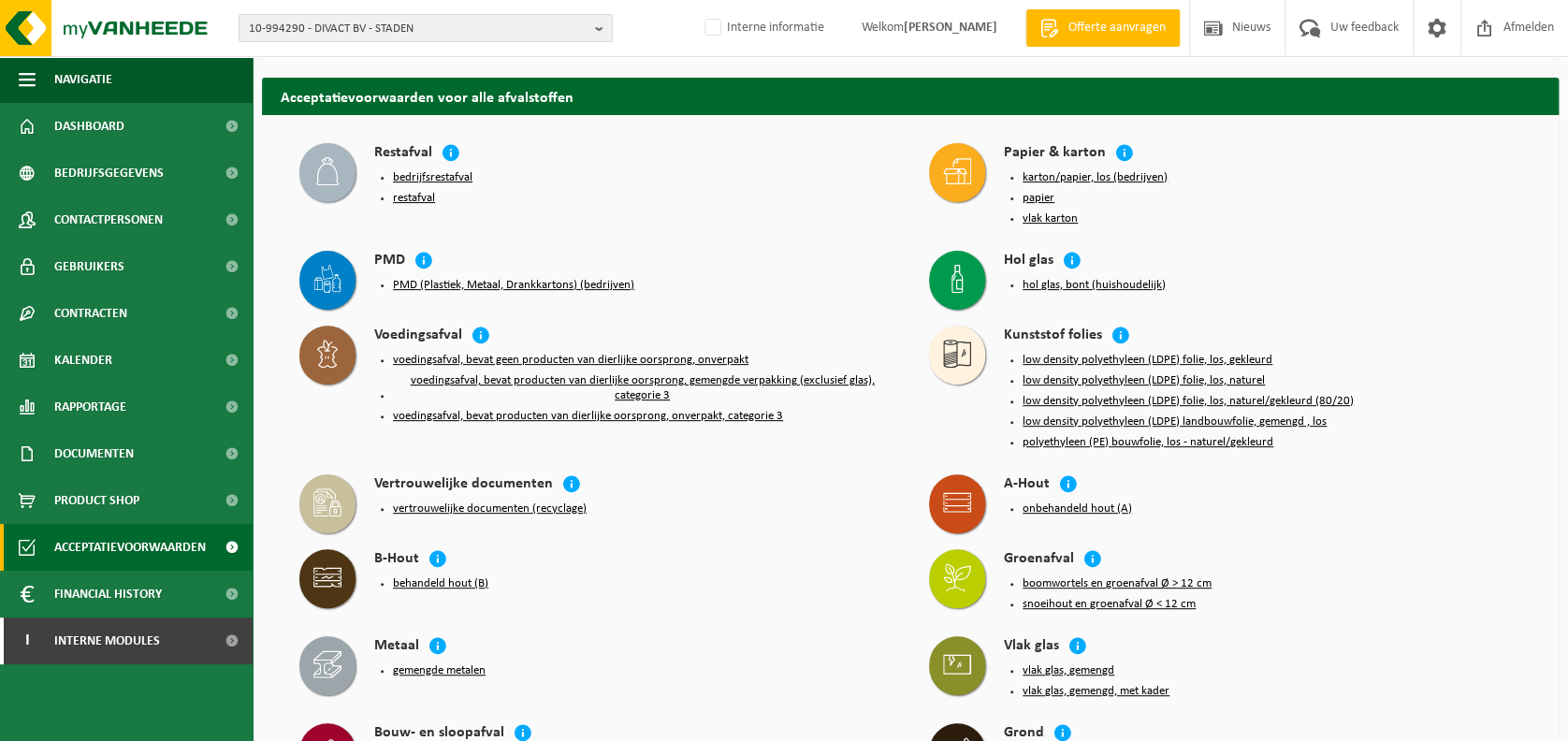
click at [455, 579] on button "behandeld hout (B)" at bounding box center [440, 583] width 95 height 15
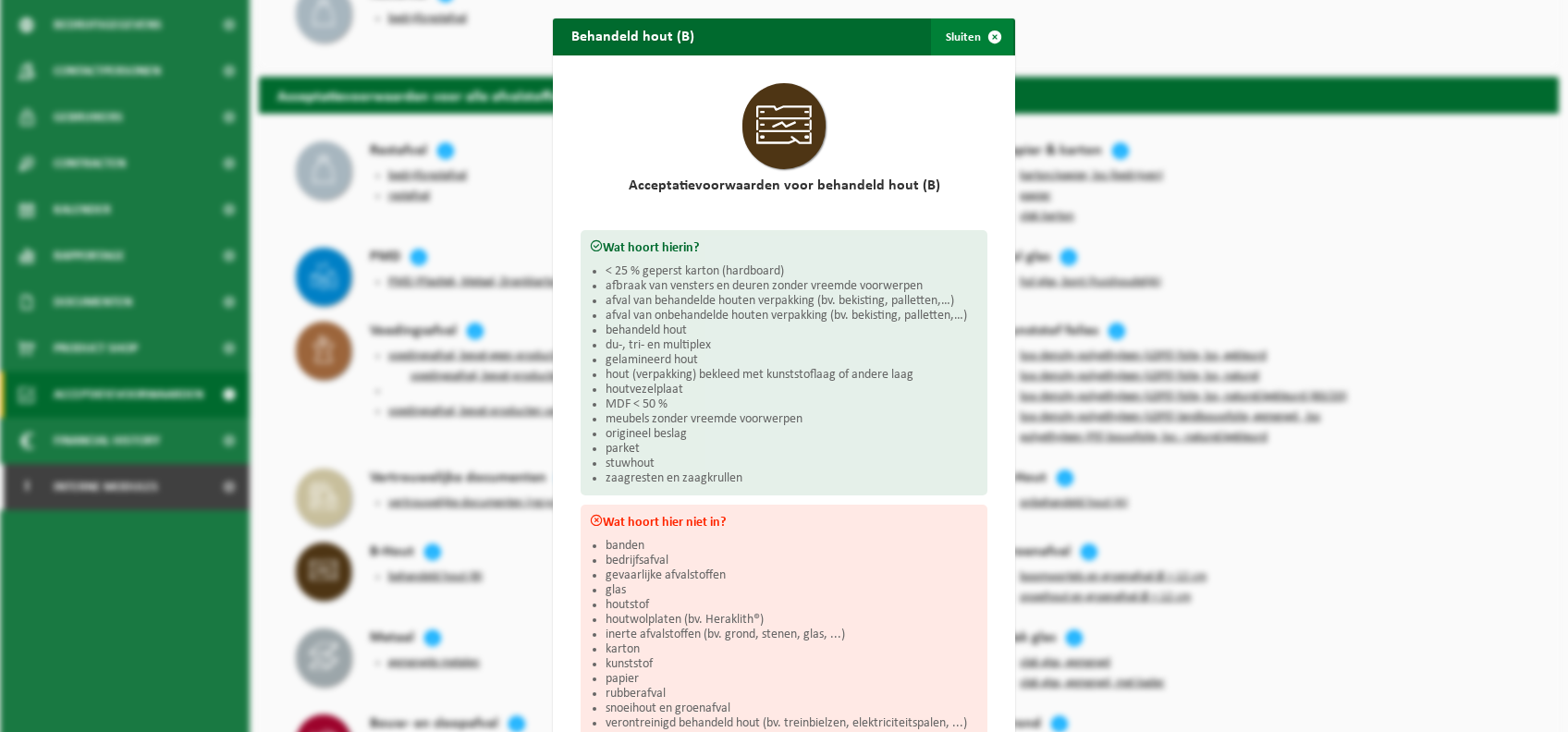
click at [968, 39] on button "Sluiten" at bounding box center [972, 37] width 82 height 37
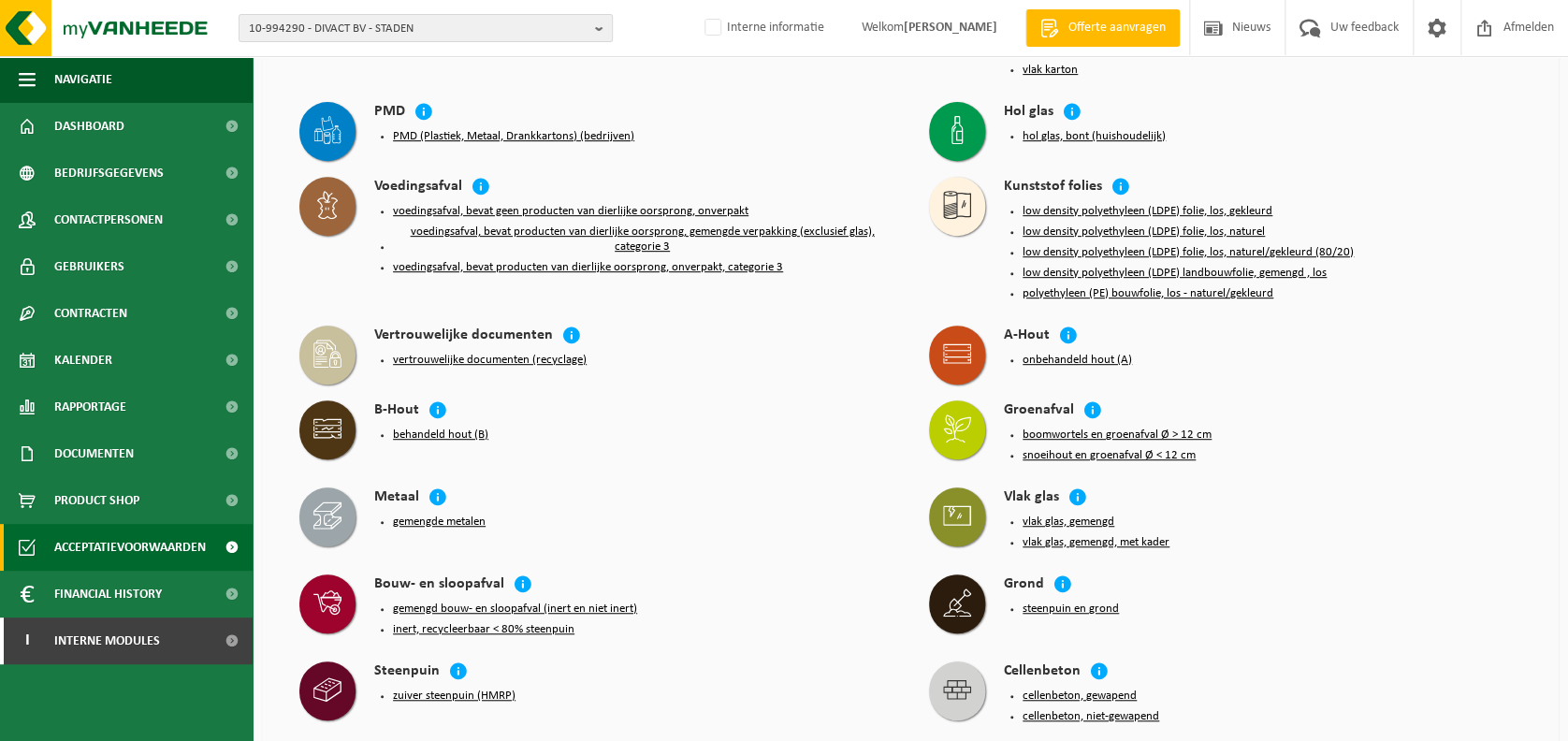
scroll to position [58, 0]
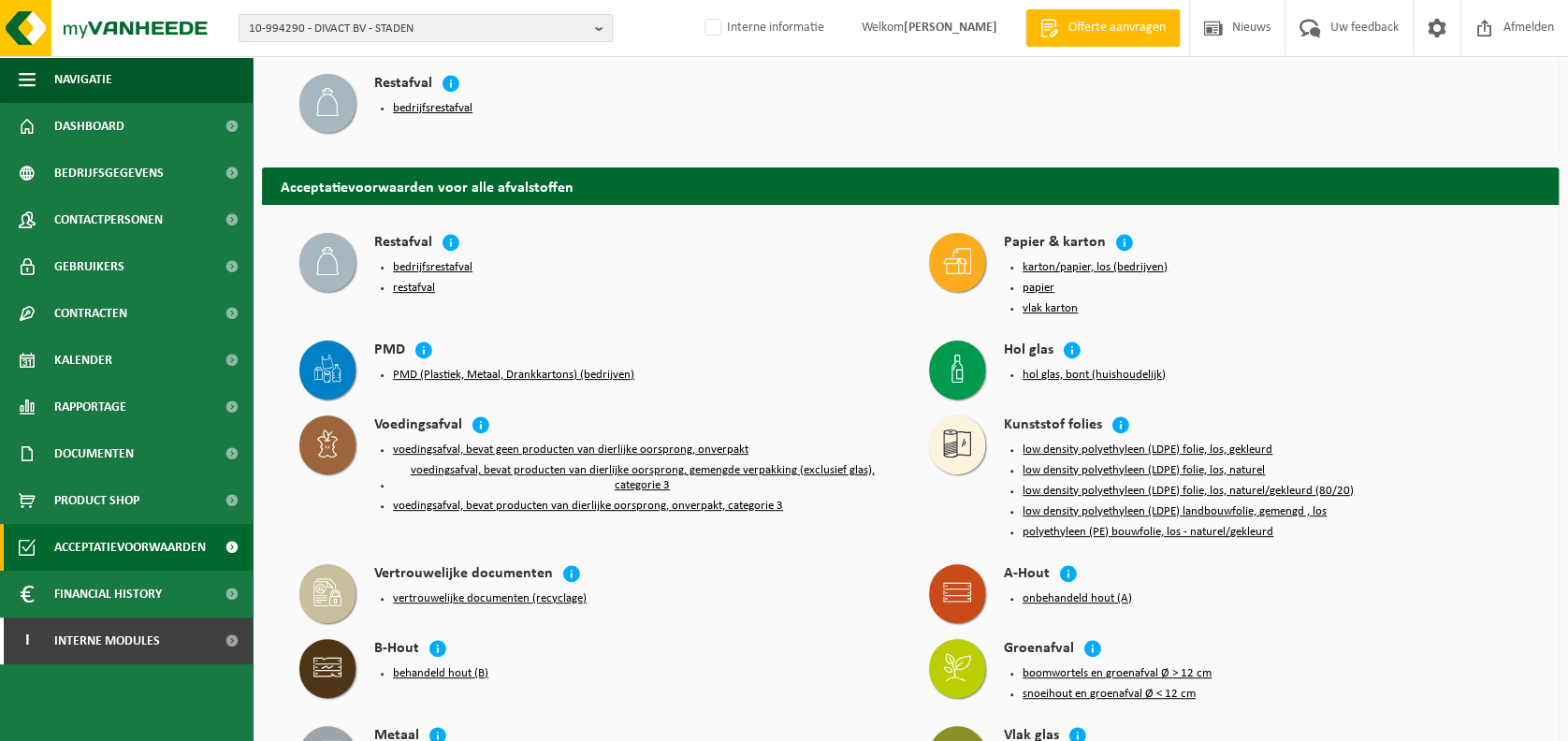
click at [1146, 371] on button "hol glas, bont (huishoudelijk)" at bounding box center [1094, 375] width 143 height 15
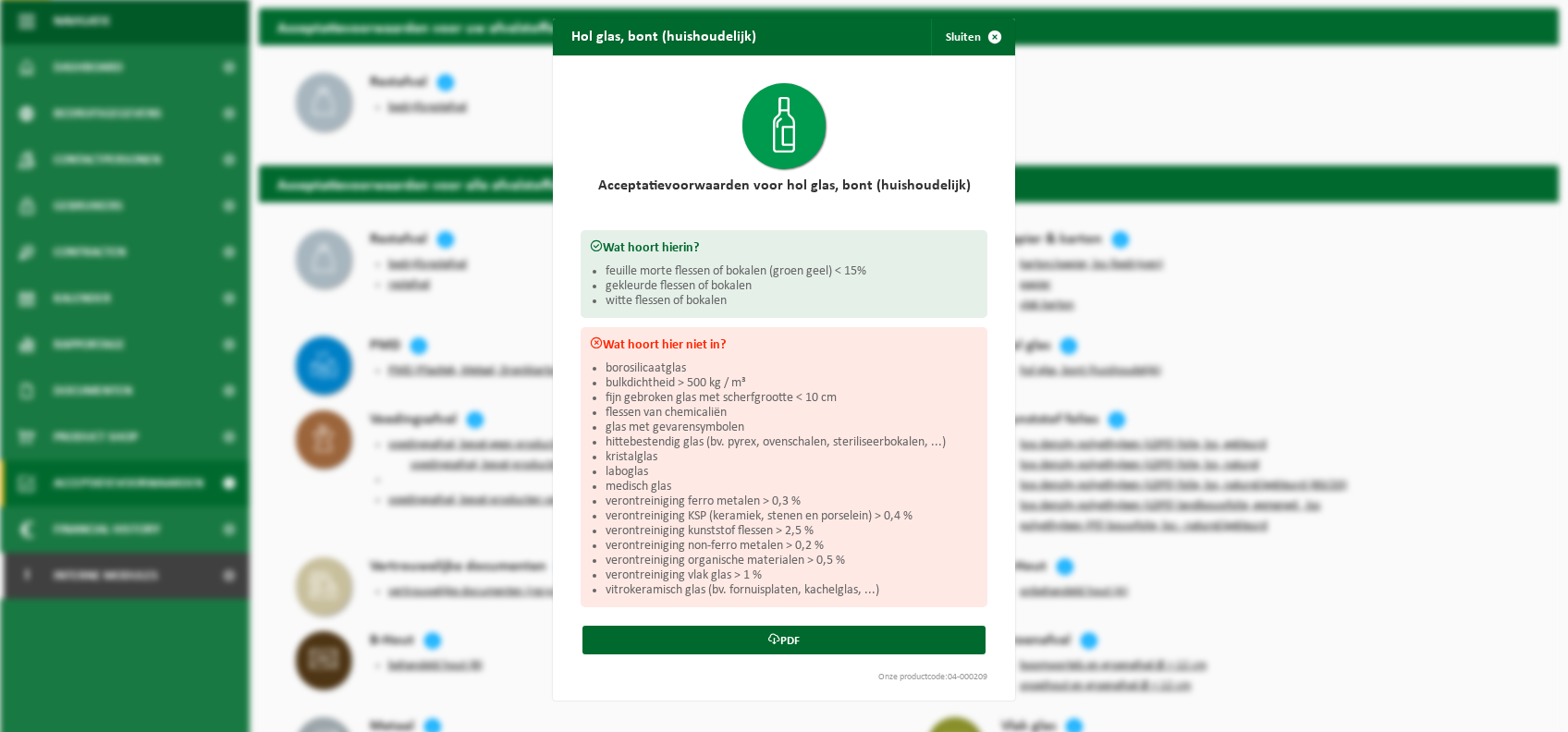
click at [1021, 40] on div "Hol glas, bont (huishoudelijk) Sluiten Acceptatievoorwaarden voor hol glas, bon…" at bounding box center [784, 366] width 1568 height 732
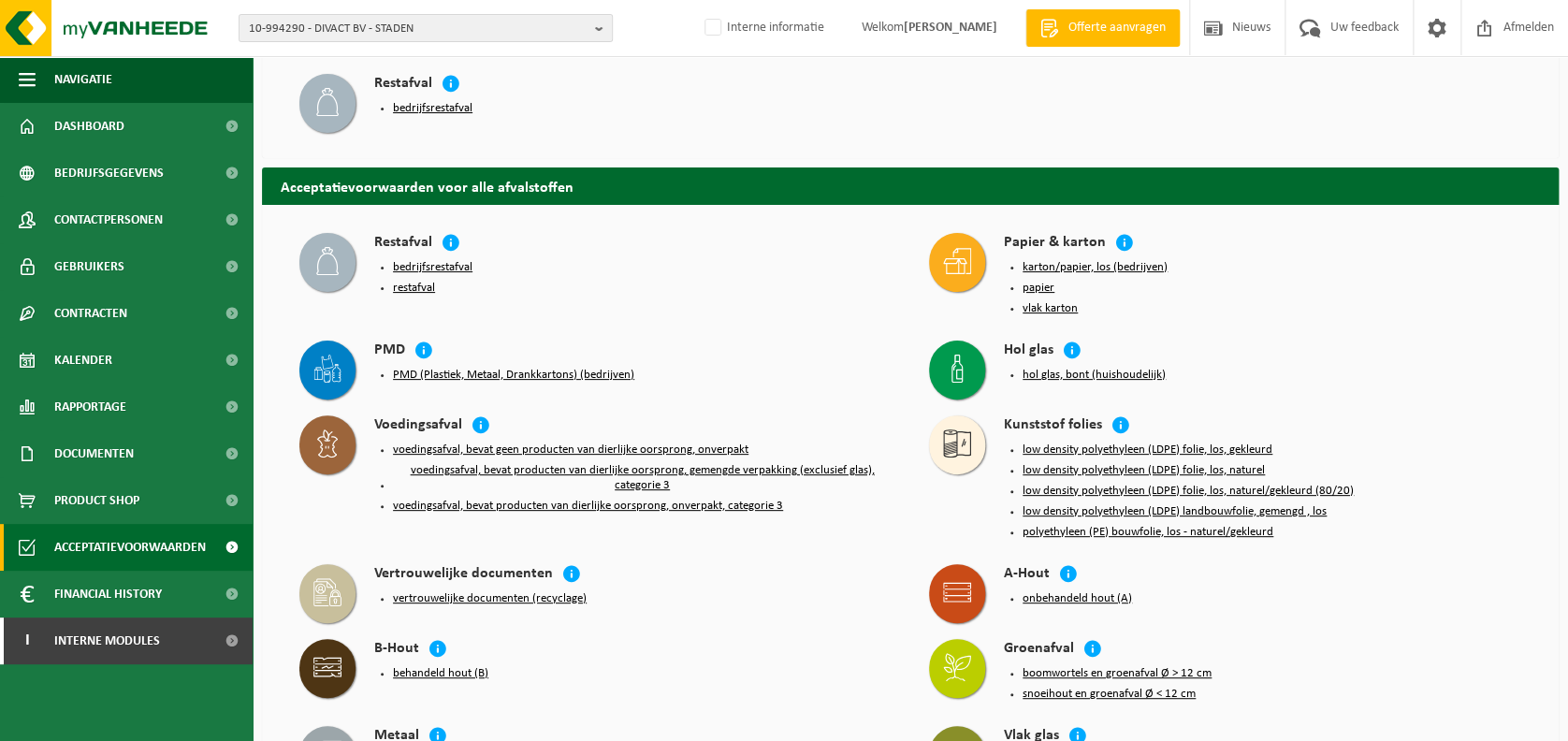
click at [1067, 370] on button "hol glas, bont (huishoudelijk)" at bounding box center [1094, 375] width 143 height 15
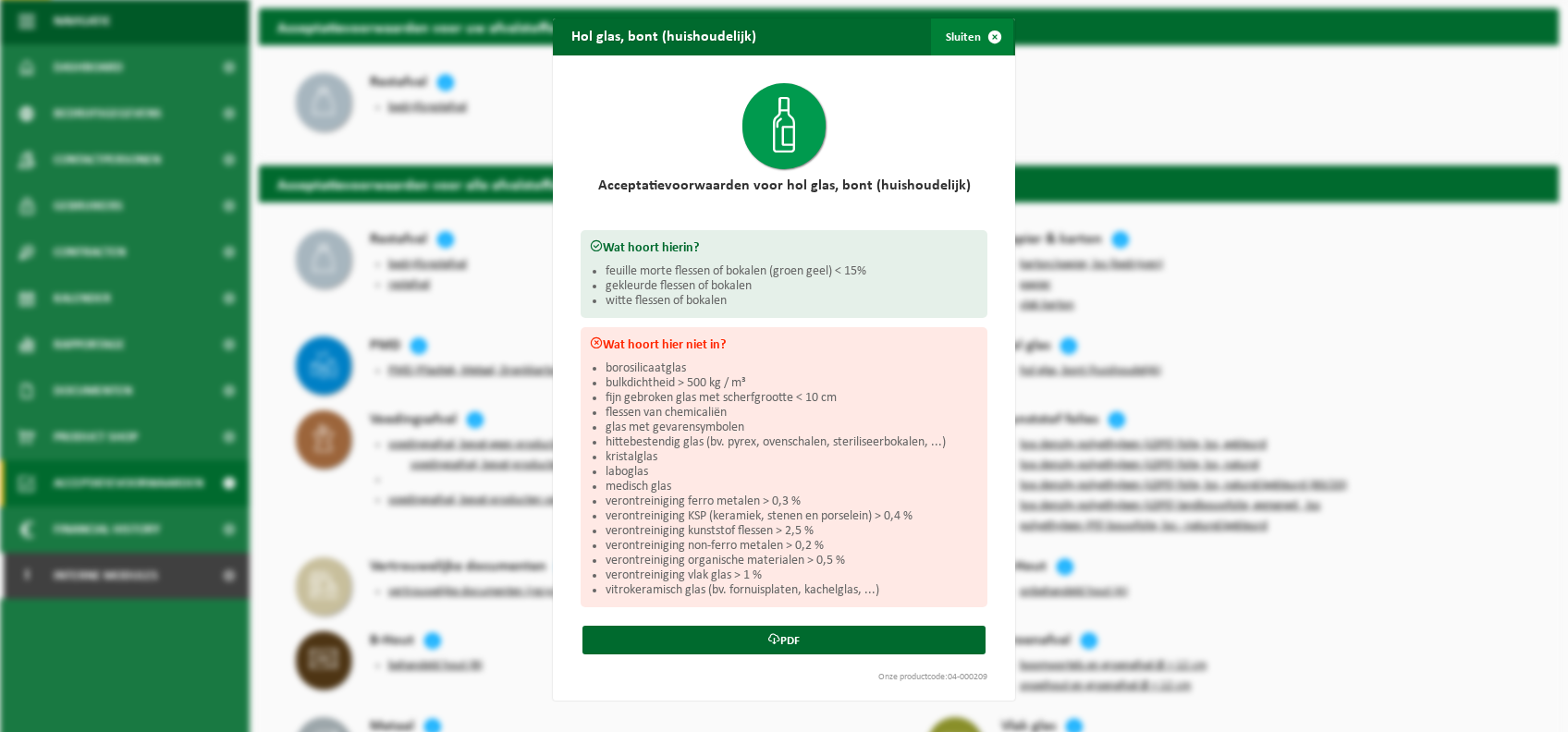
click at [957, 29] on button "Sluiten" at bounding box center [972, 37] width 82 height 37
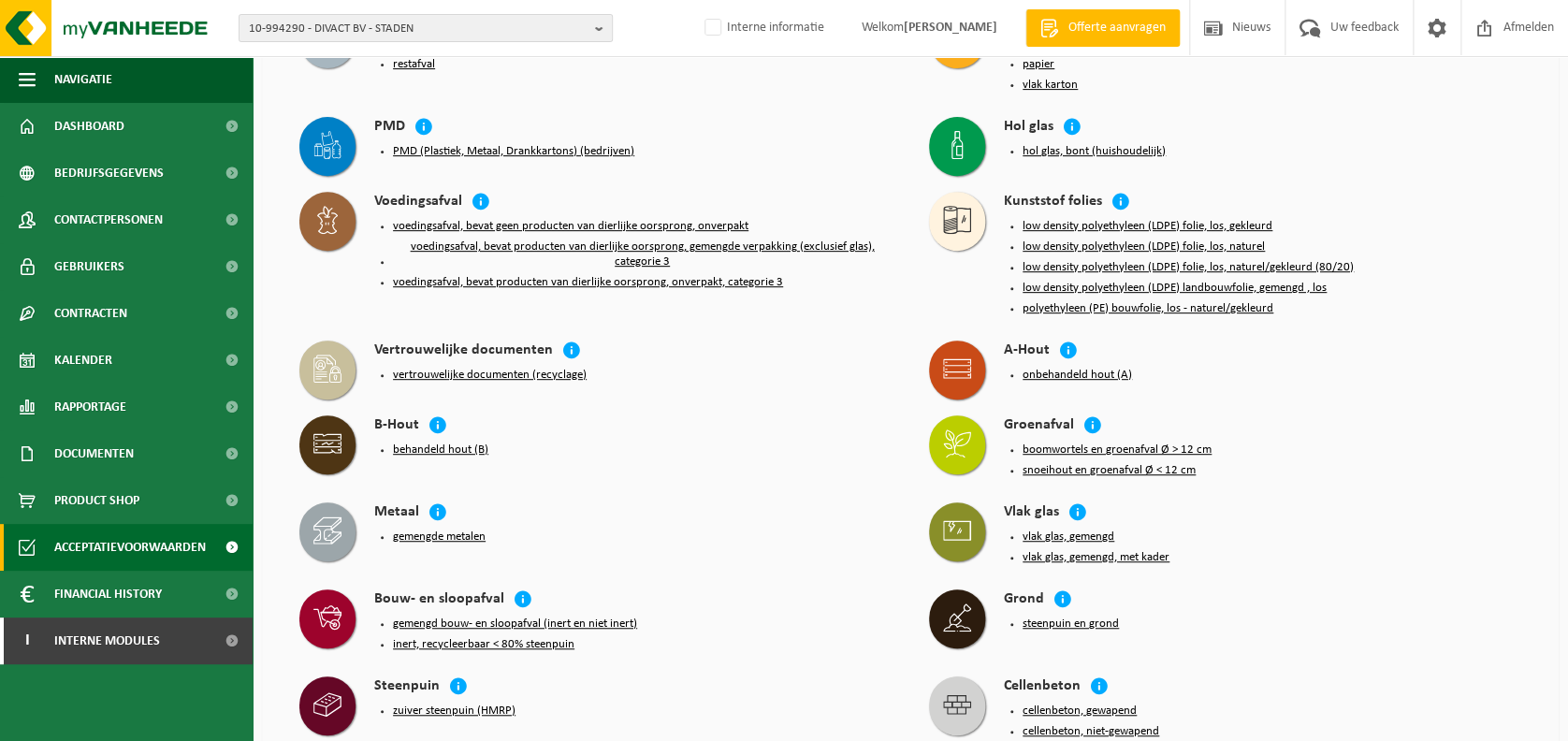
scroll to position [278, 0]
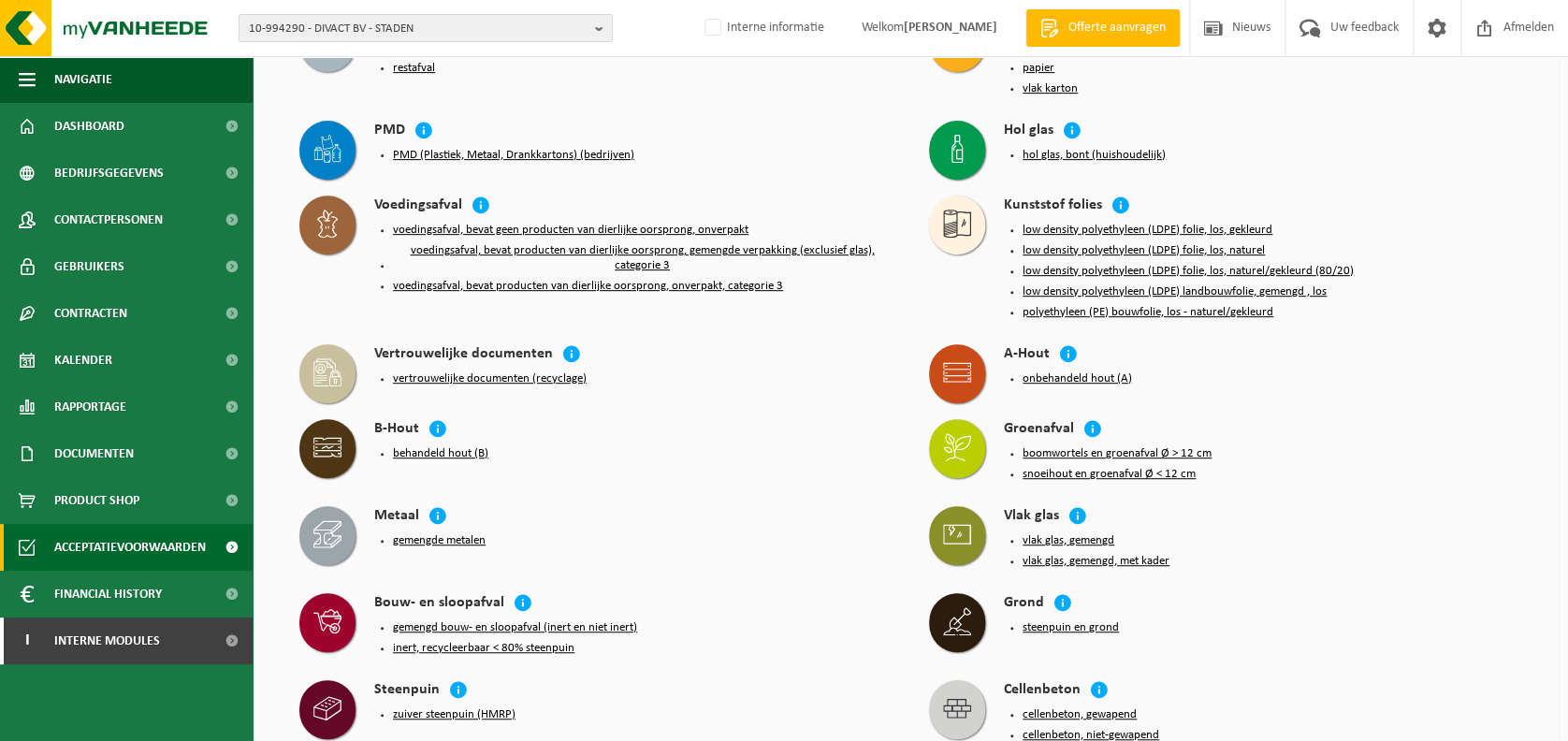
click at [1105, 538] on button "vlak glas, gemengd" at bounding box center [1068, 541] width 91 height 15
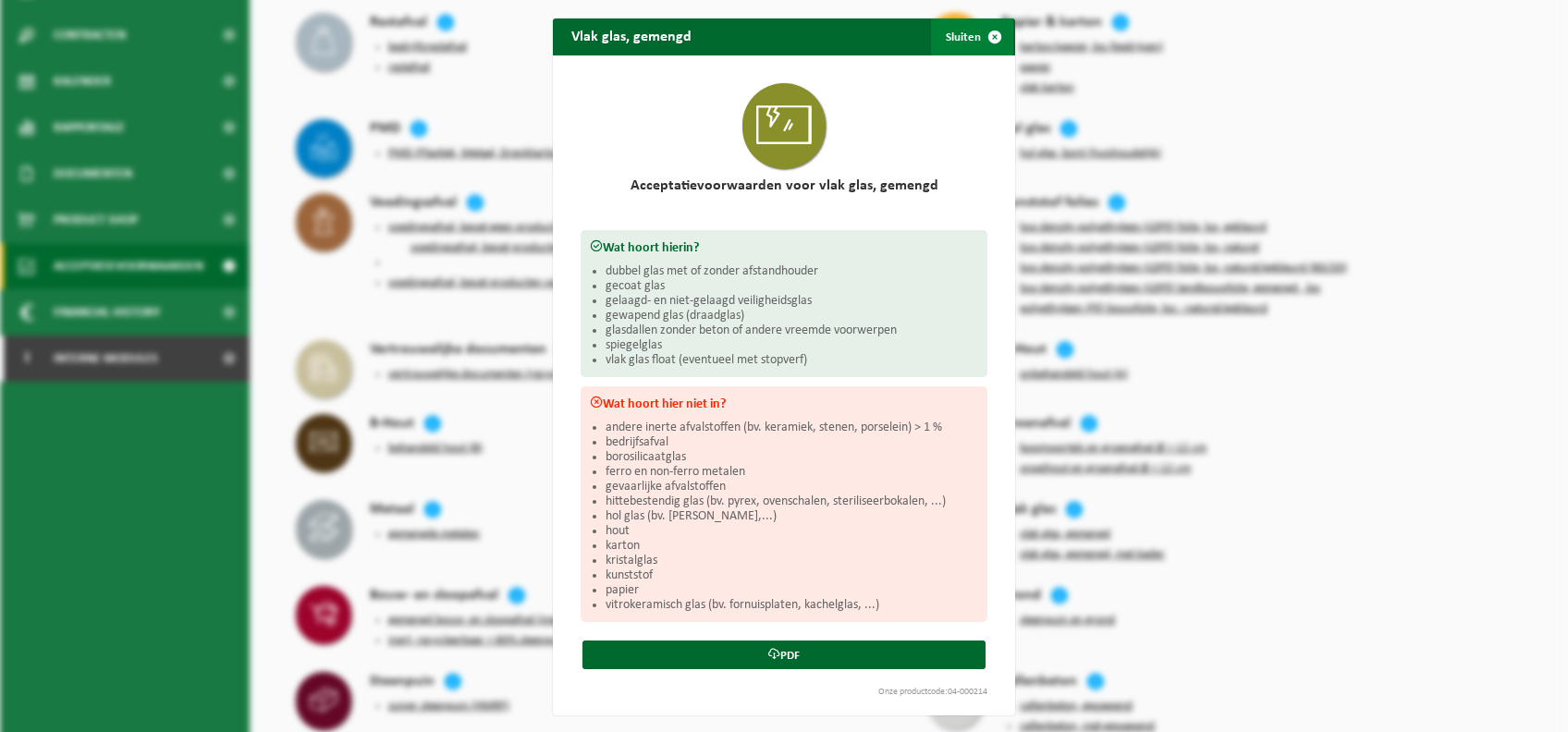
click at [983, 46] on span "button" at bounding box center [995, 37] width 37 height 37
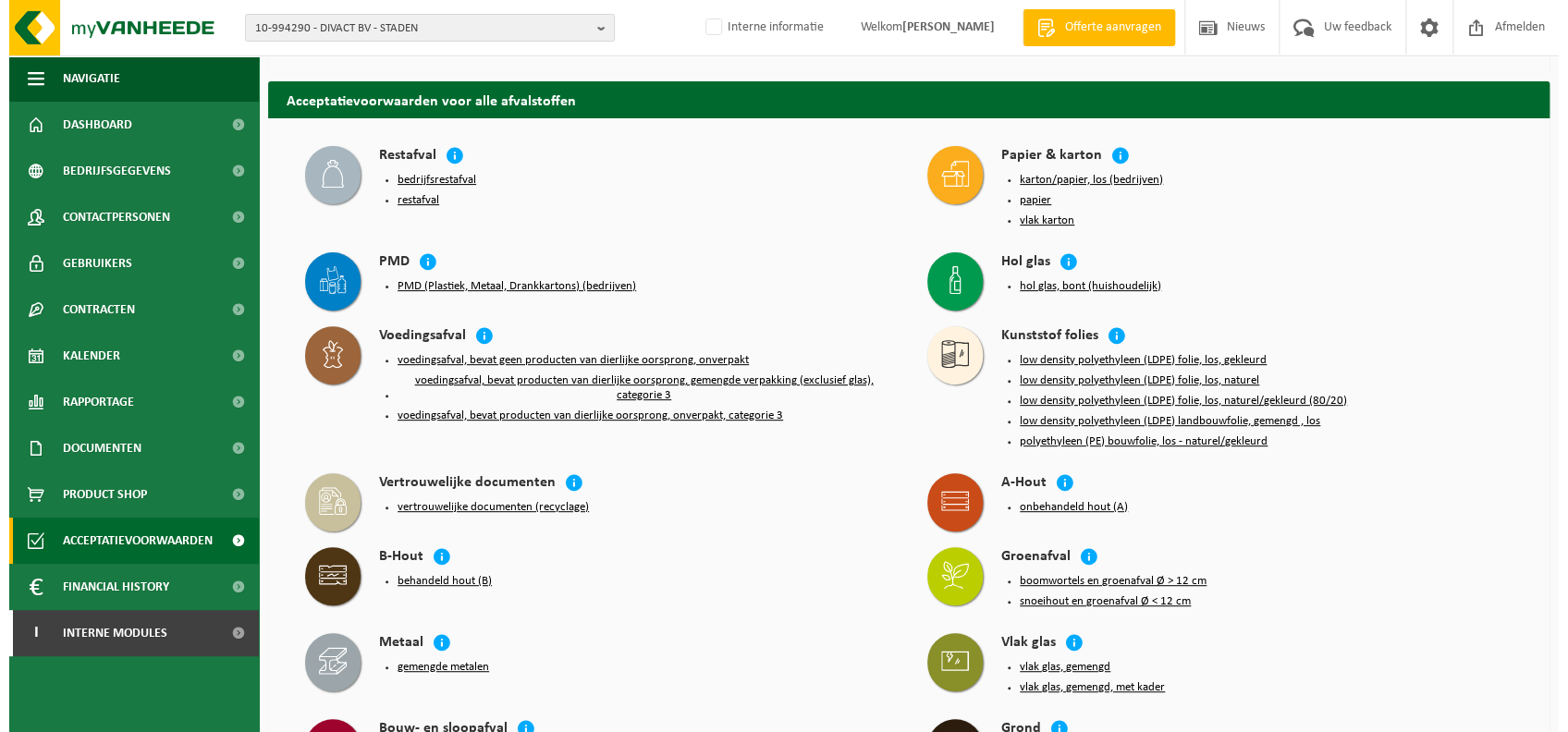
scroll to position [140, 0]
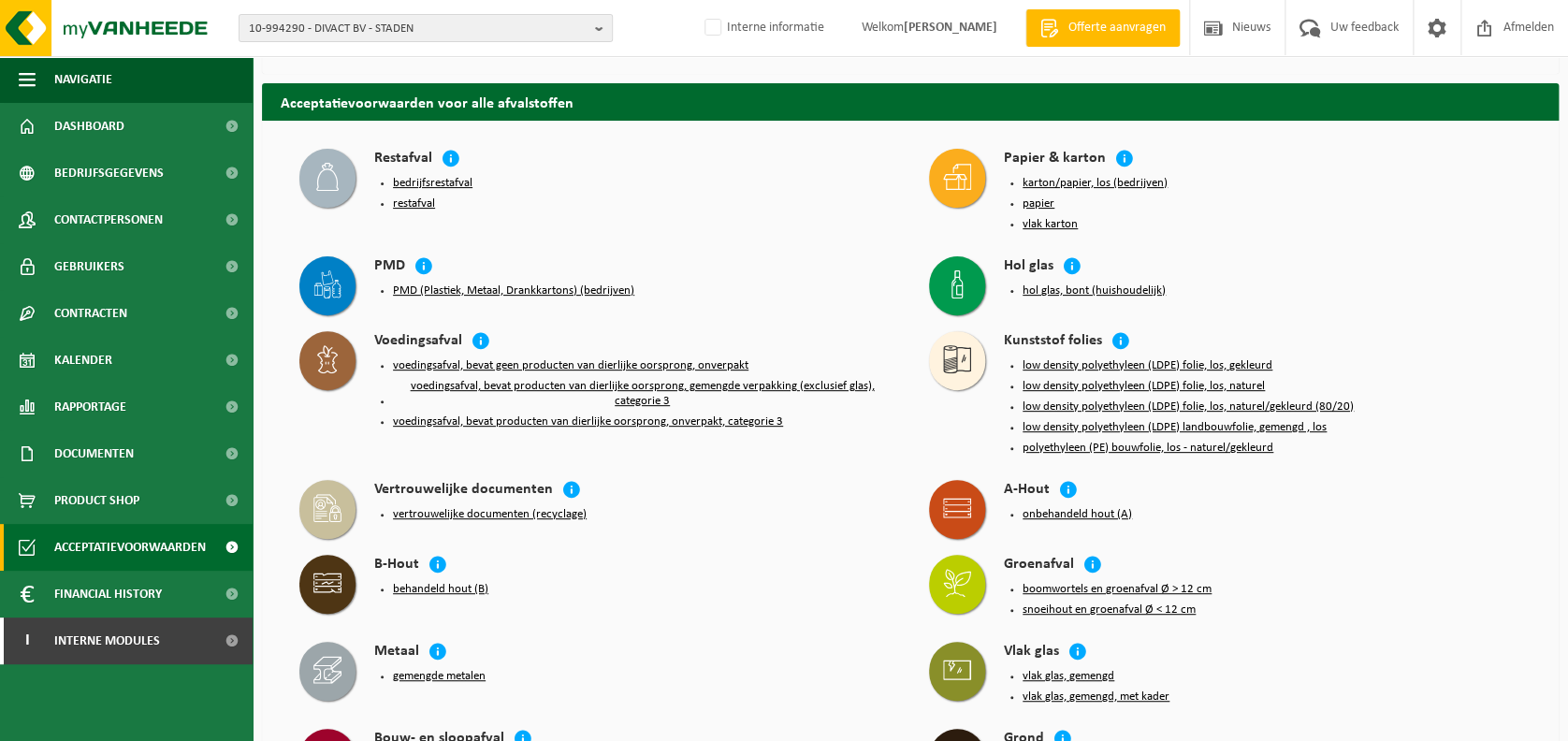
click at [409, 204] on button "restafval" at bounding box center [414, 203] width 42 height 15
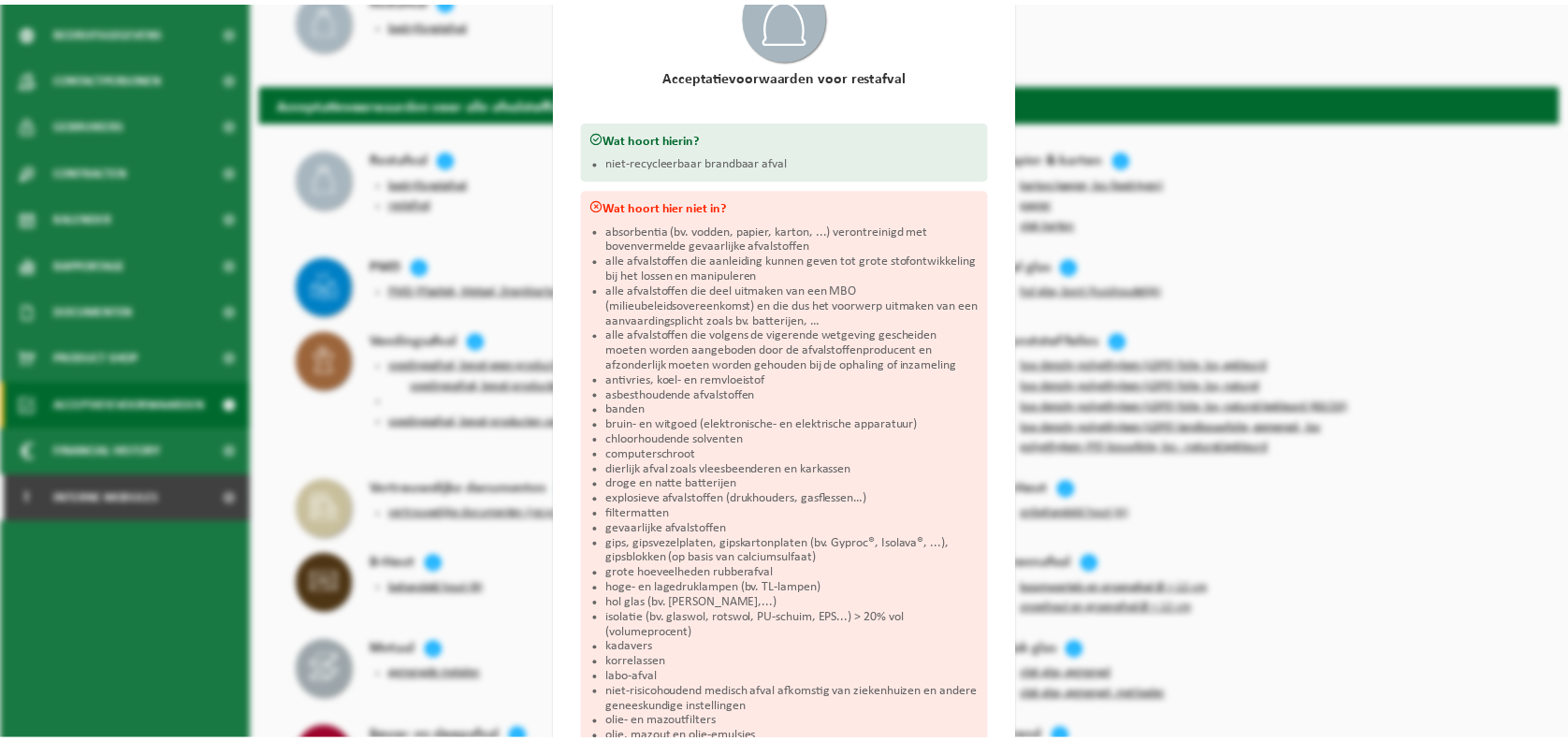
scroll to position [0, 0]
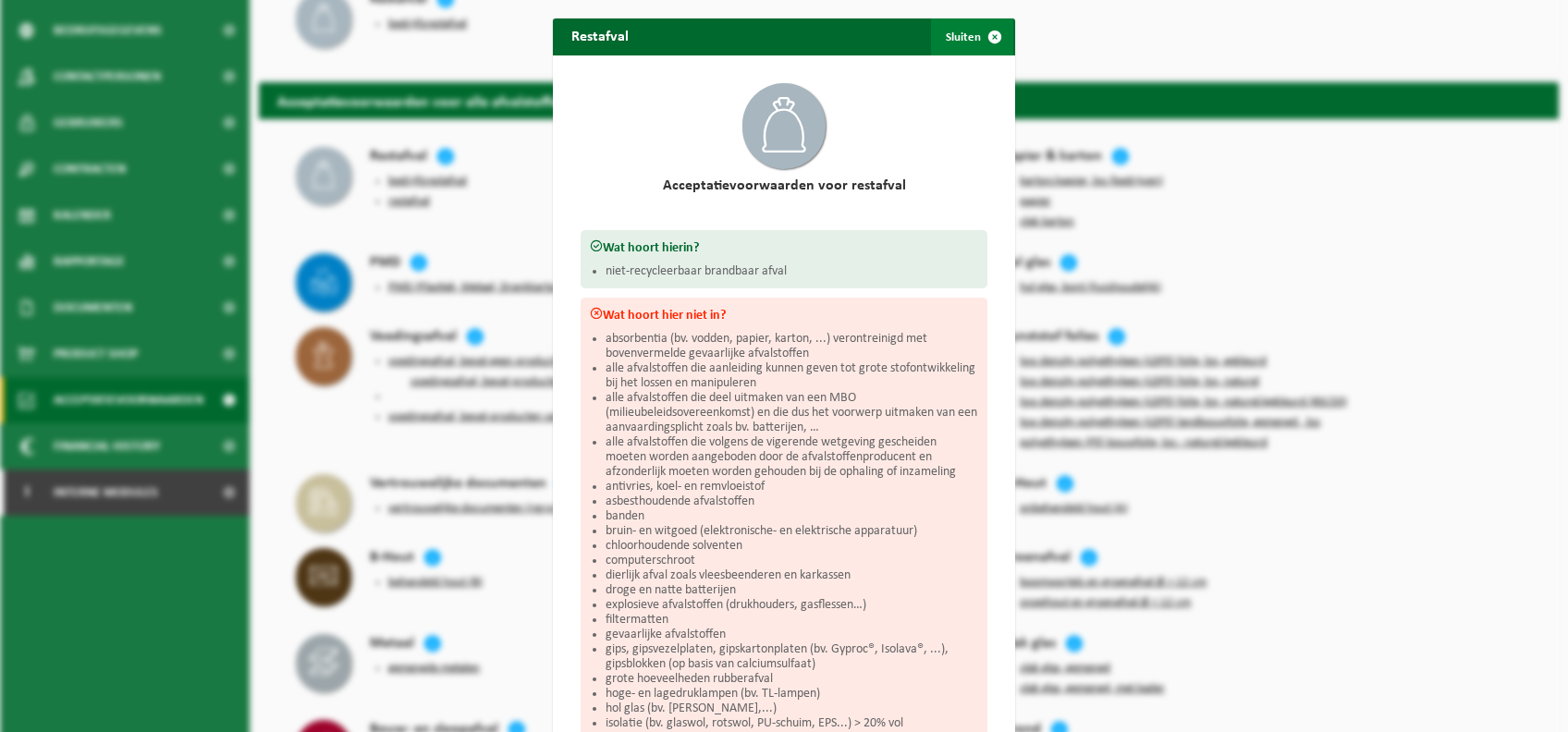
click at [976, 42] on span "button" at bounding box center [995, 37] width 37 height 37
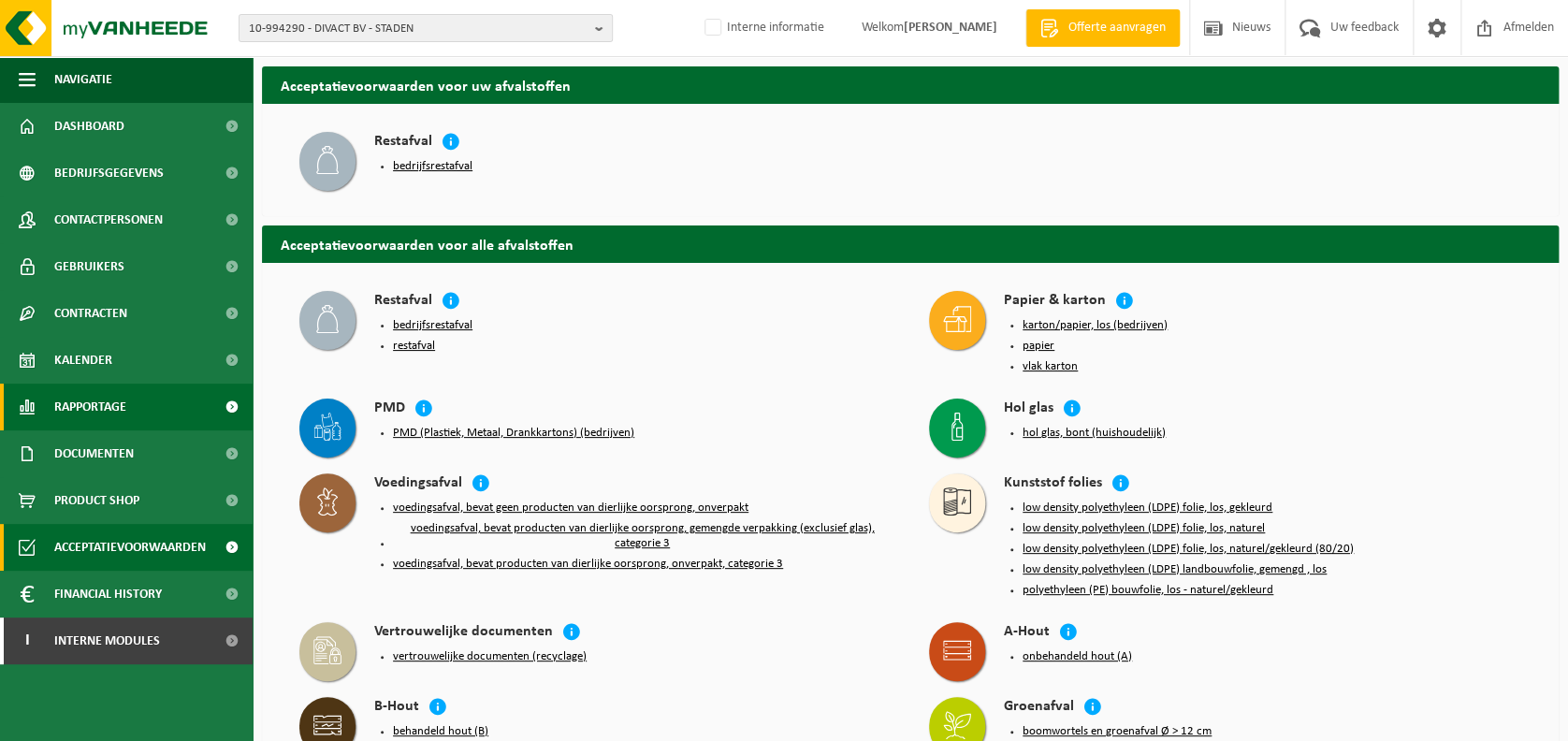
click at [142, 391] on link "Rapportage" at bounding box center [126, 407] width 253 height 47
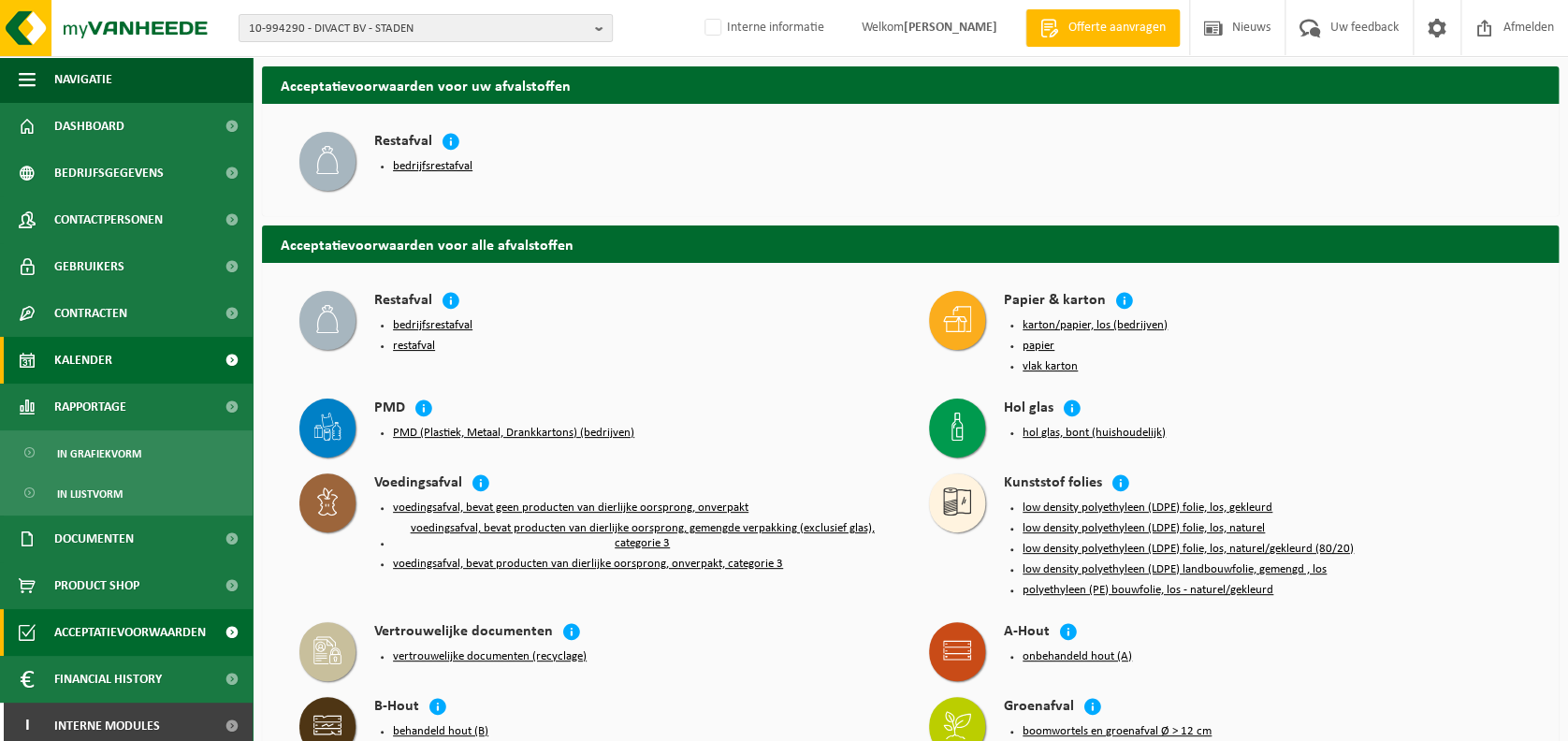
click at [130, 352] on link "Kalender" at bounding box center [126, 360] width 253 height 47
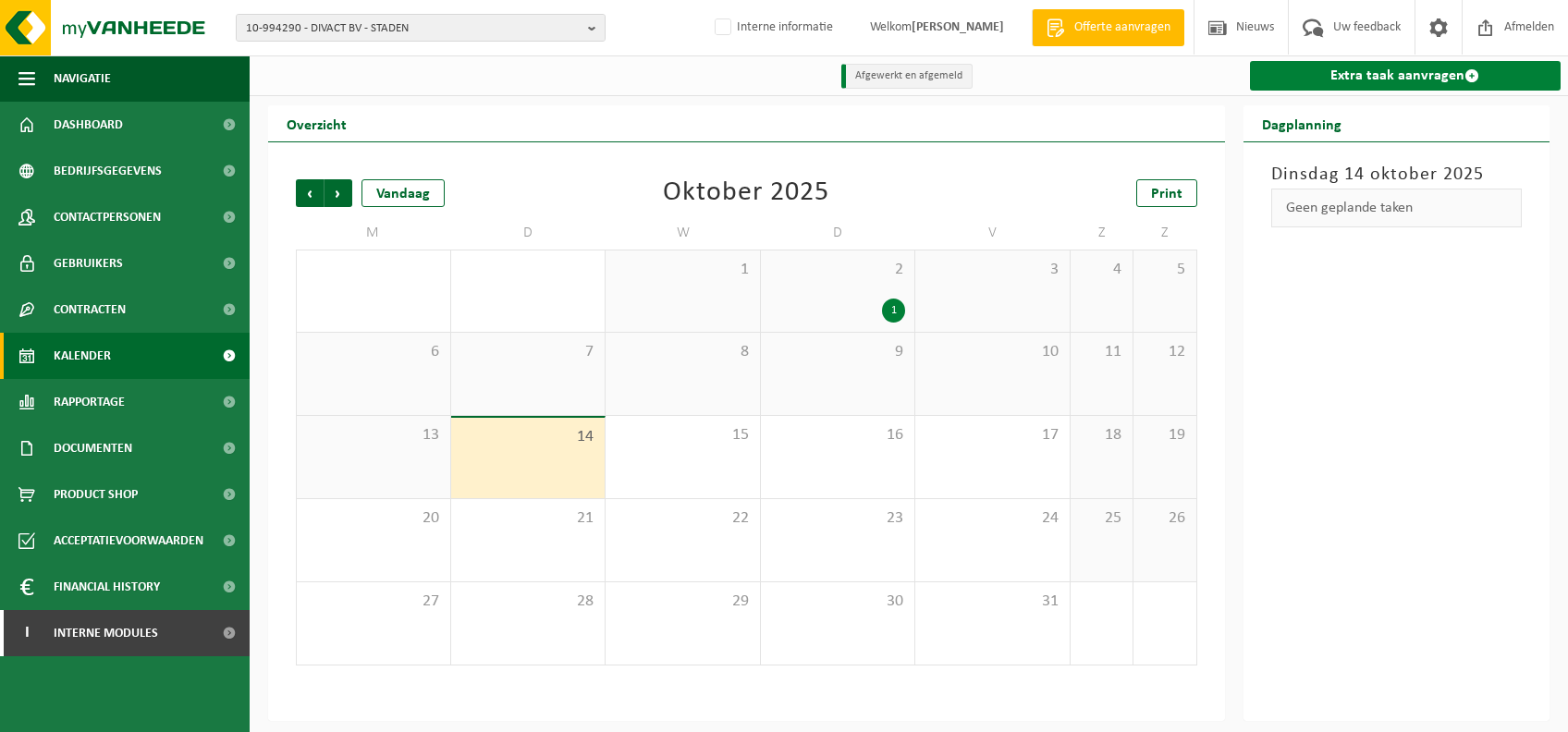
click at [1457, 82] on link "Extra taak aanvragen" at bounding box center [1406, 75] width 312 height 29
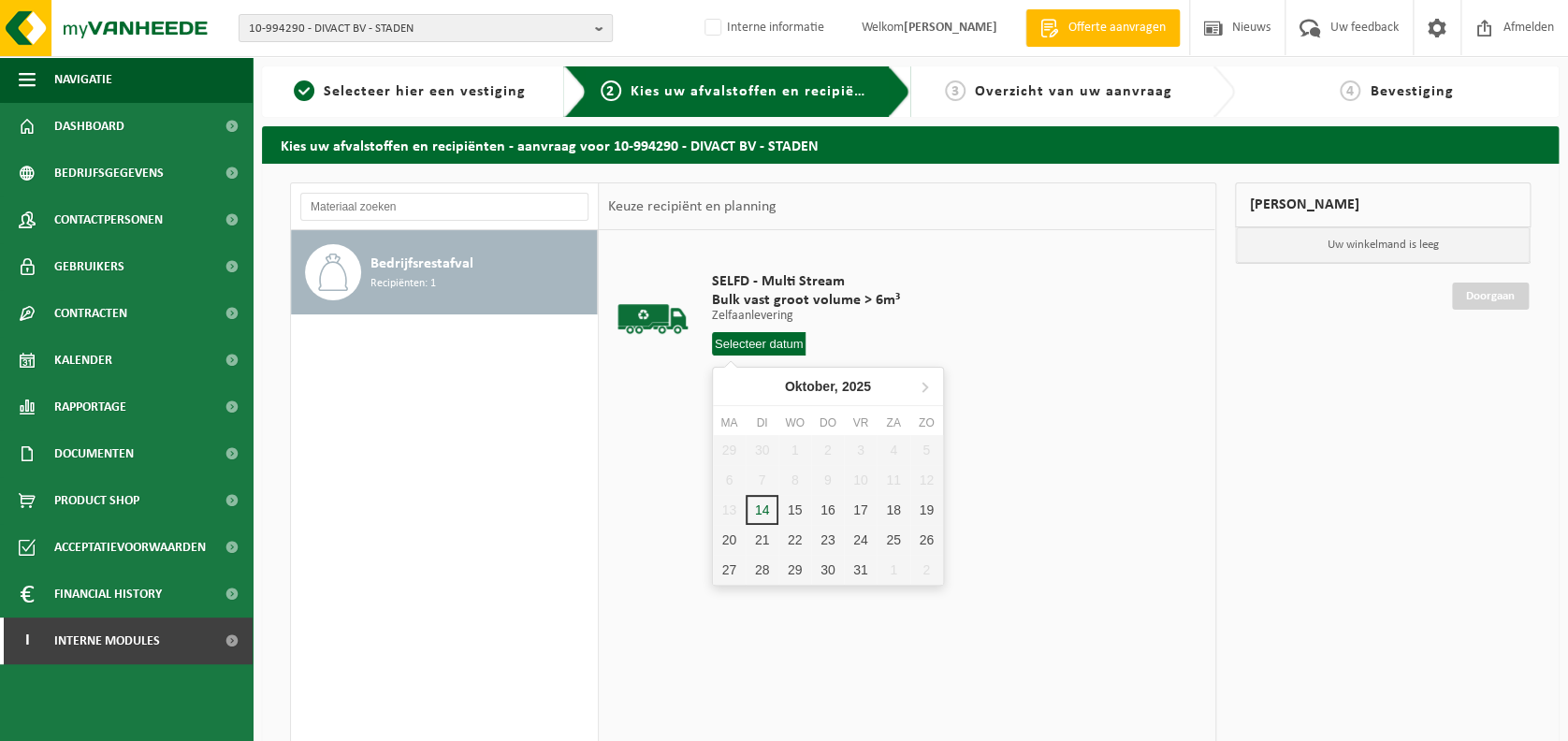
click at [777, 341] on input "text" at bounding box center [759, 344] width 94 height 24
click at [794, 510] on div "15" at bounding box center [794, 510] width 33 height 30
type input "Van [DATE]"
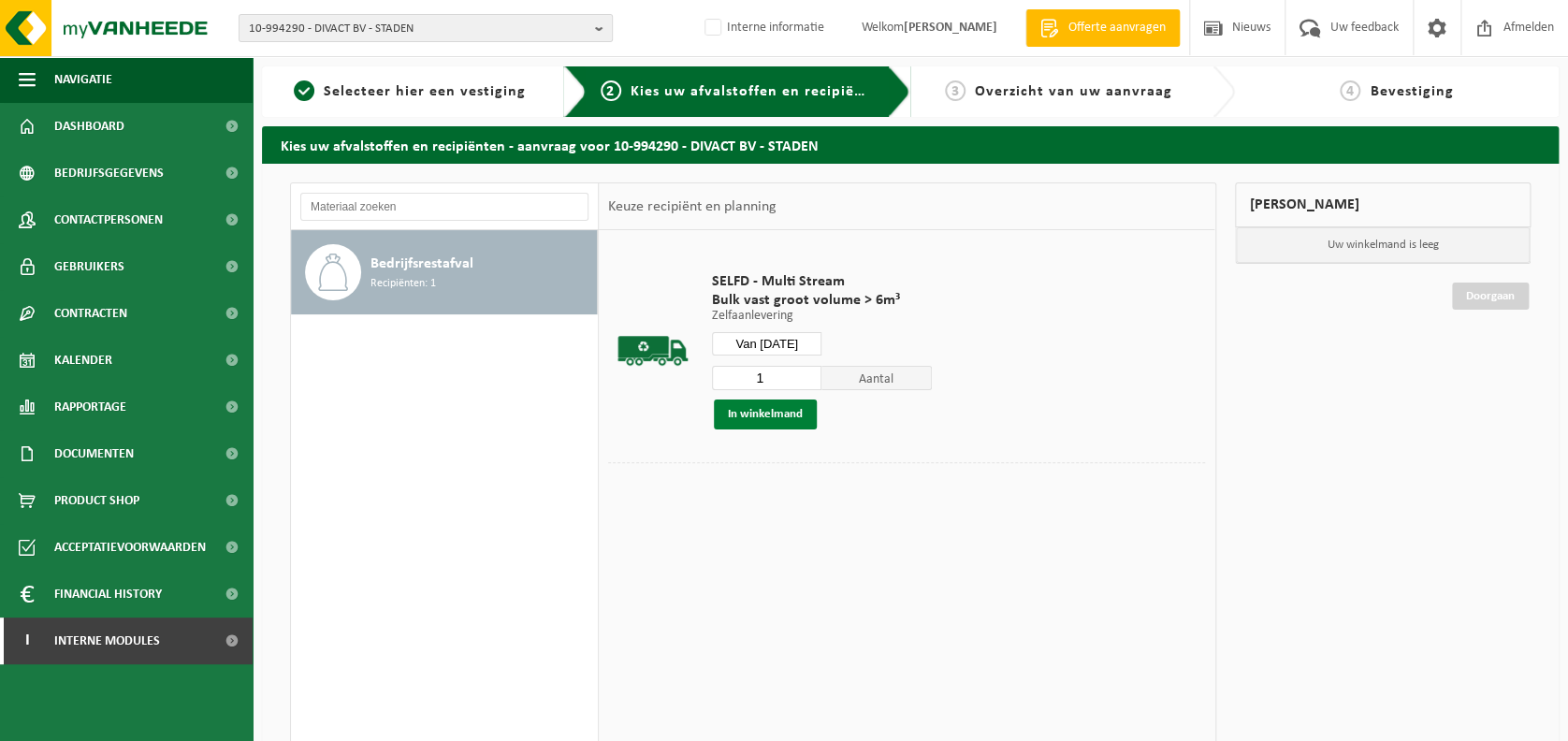
click at [781, 413] on button "In winkelmand" at bounding box center [766, 415] width 103 height 30
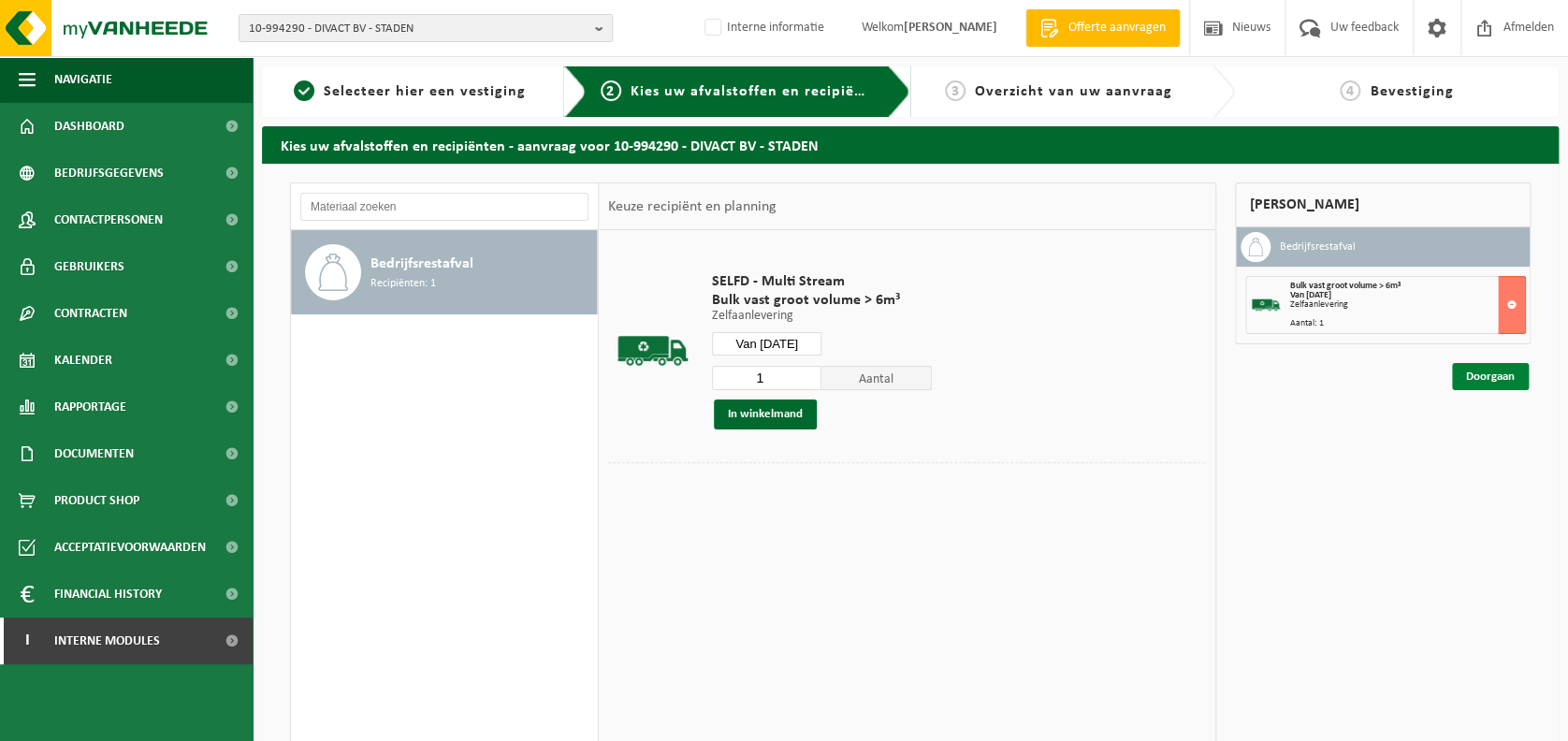
click at [1476, 379] on link "Doorgaan" at bounding box center [1490, 376] width 76 height 27
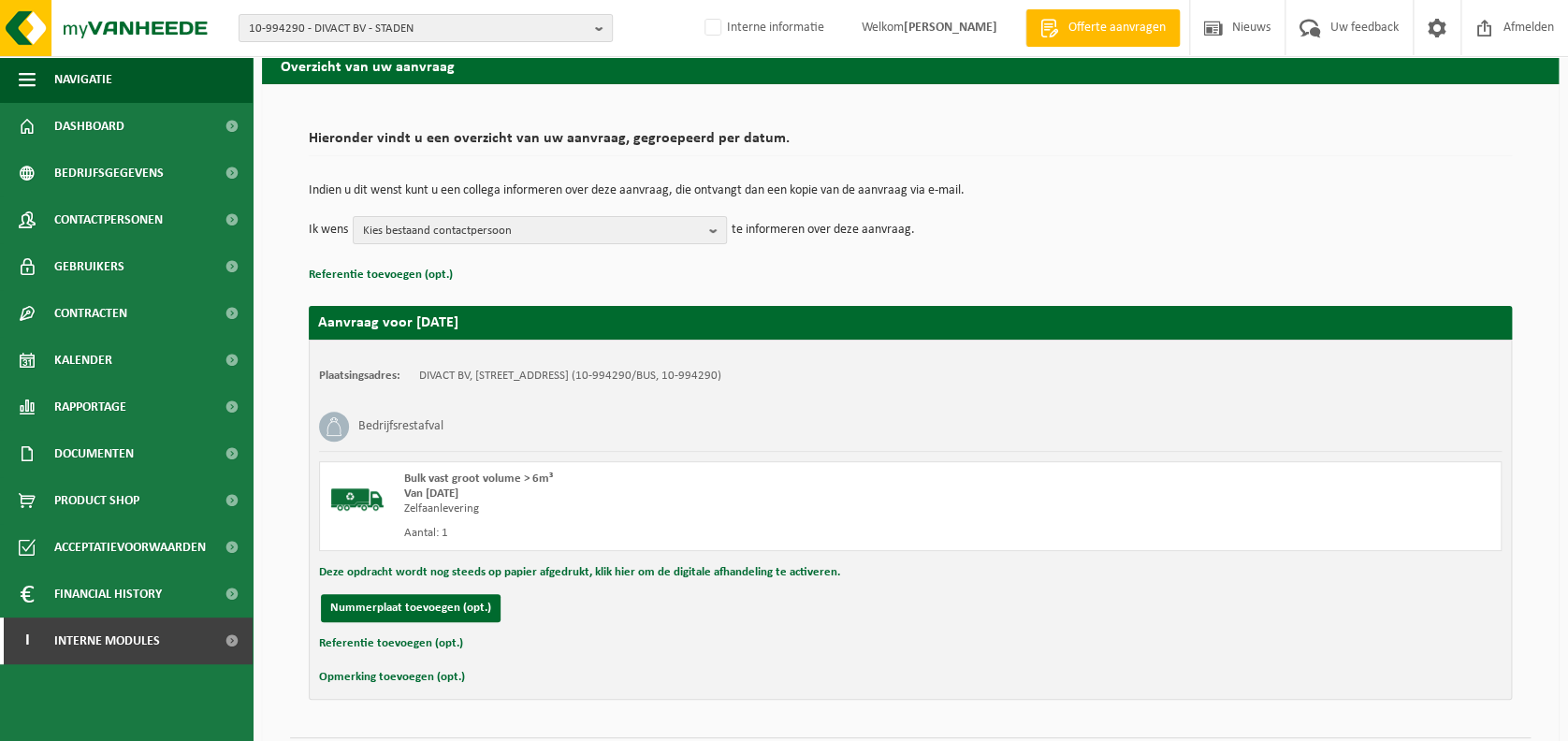
scroll to position [93, 0]
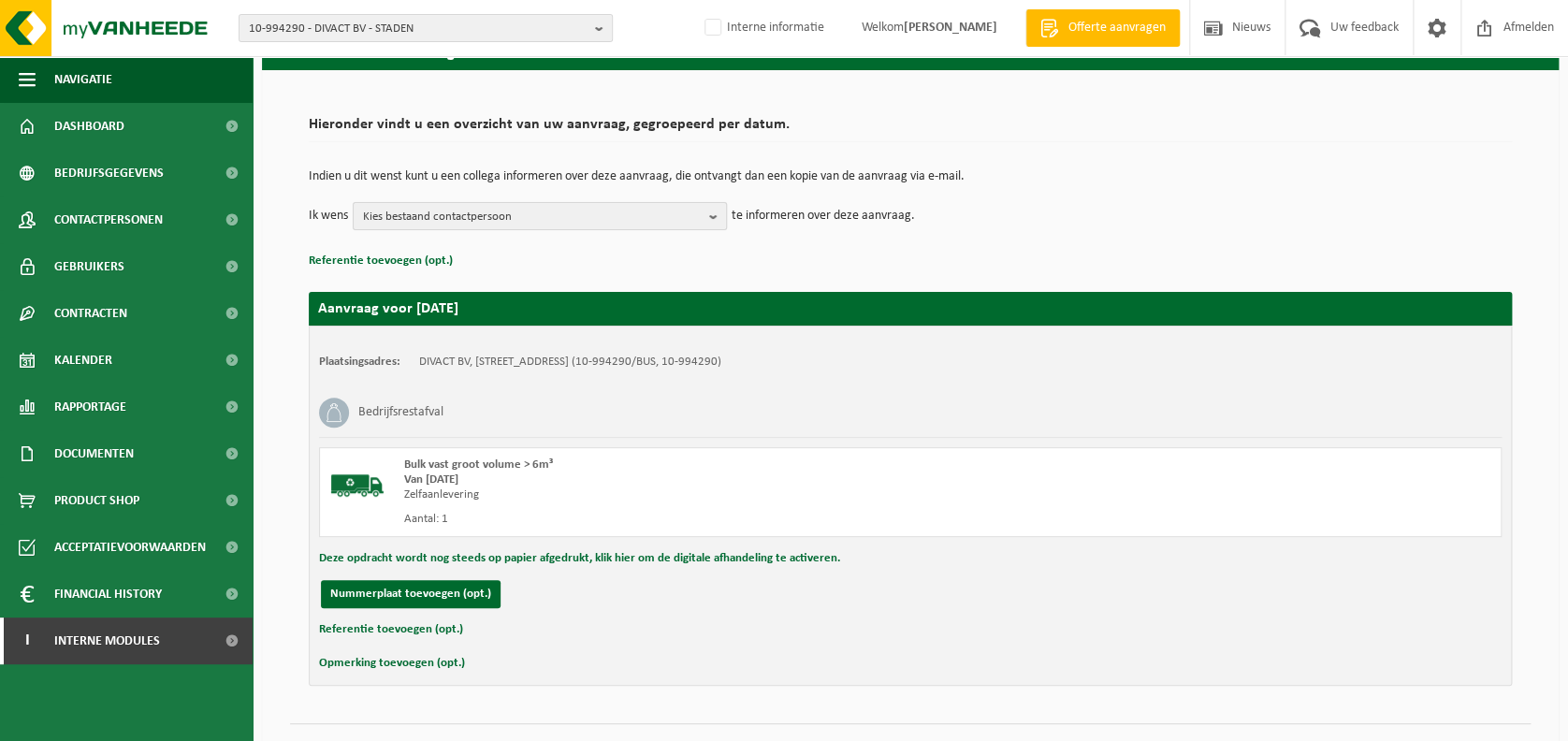
click at [485, 205] on span "Kies bestaand contactpersoon" at bounding box center [533, 217] width 339 height 28
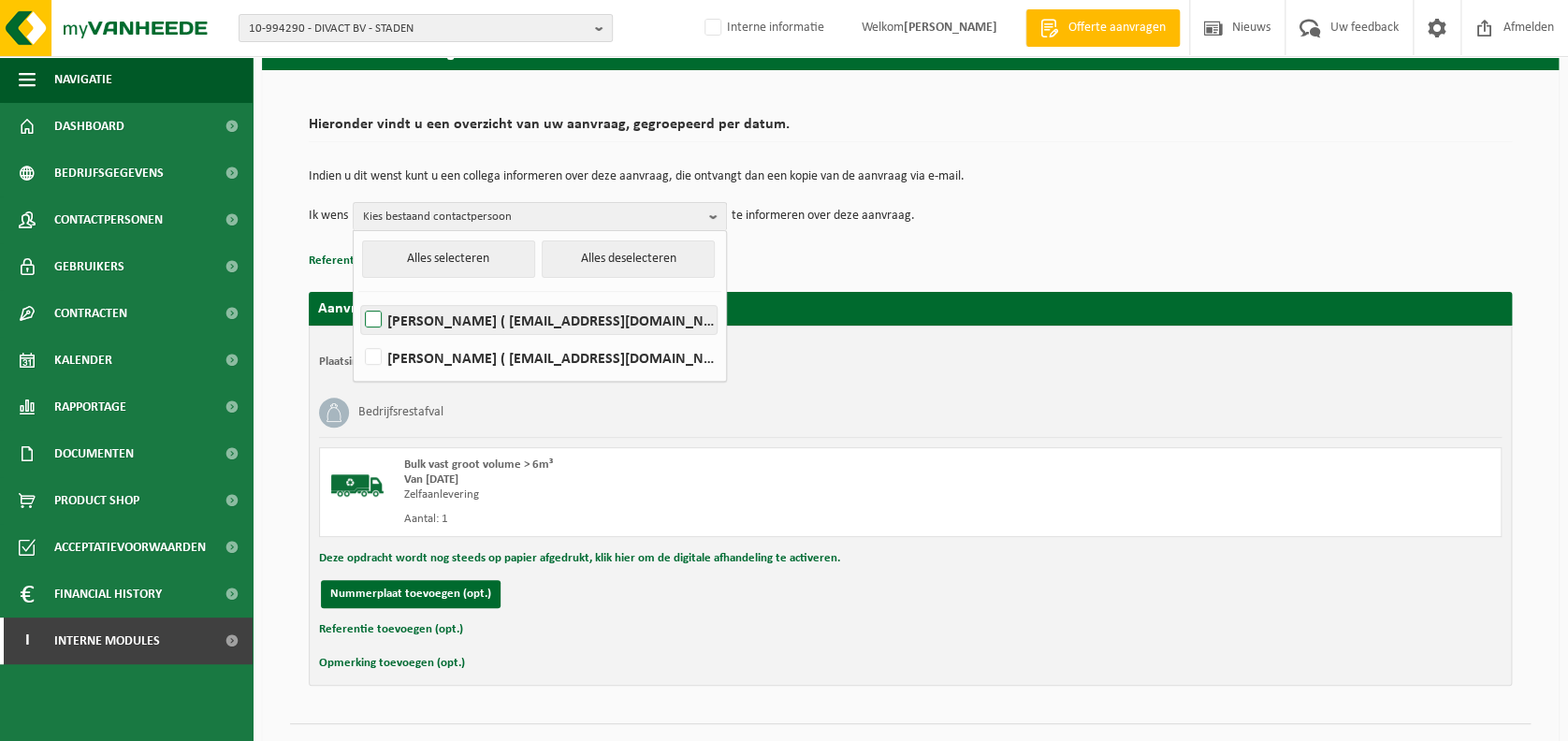
click at [490, 327] on label "[PERSON_NAME] ( [EMAIL_ADDRESS][DOMAIN_NAME] )" at bounding box center [539, 320] width 356 height 28
click at [358, 297] on input "[PERSON_NAME] ( [EMAIL_ADDRESS][DOMAIN_NAME] )" at bounding box center [357, 296] width 1 height 1
checkbox input "true"
click at [988, 211] on td "Ik wens [PERSON_NAME] Alles selecteren Alles deselecteren [PERSON_NAME] ( [EMAI…" at bounding box center [909, 216] width 1203 height 28
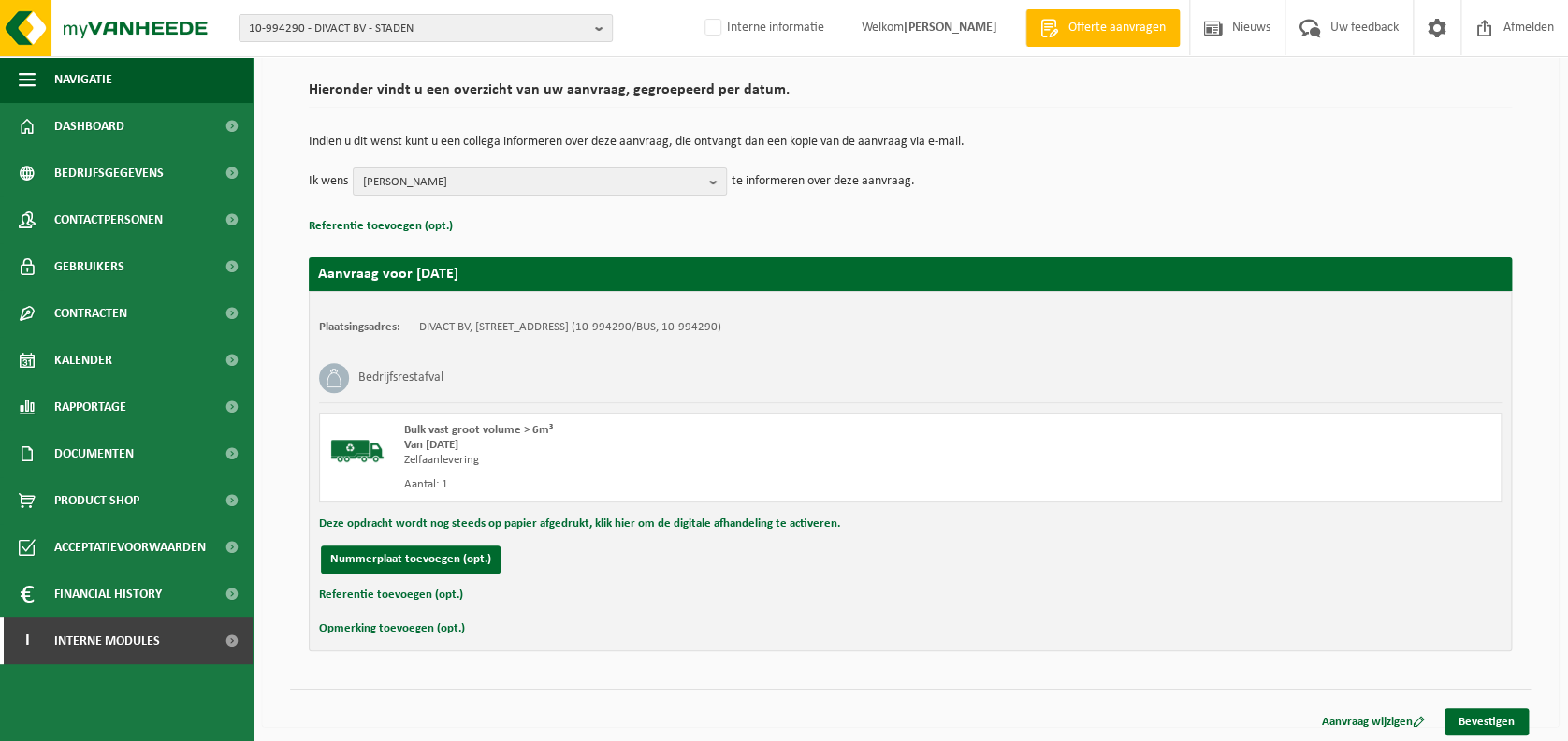
scroll to position [131, 0]
